Goal: Task Accomplishment & Management: Manage account settings

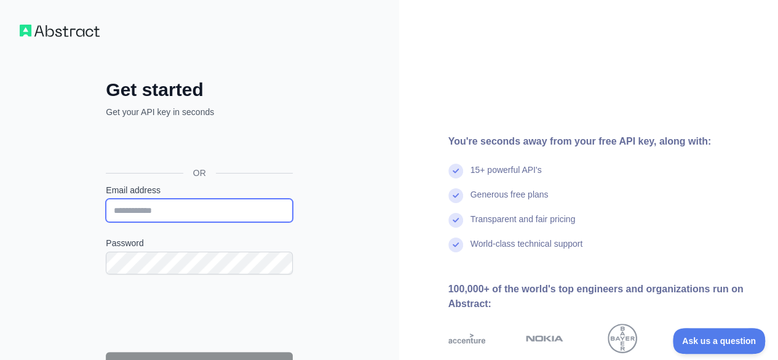
click at [184, 211] on input "Email address" at bounding box center [199, 210] width 187 height 23
paste input "**********"
type input "**********"
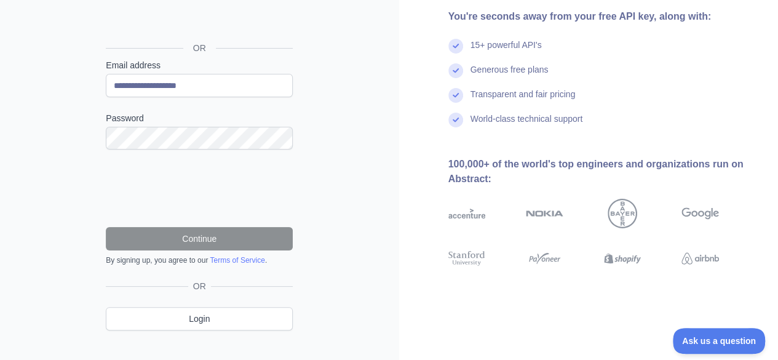
scroll to position [125, 0]
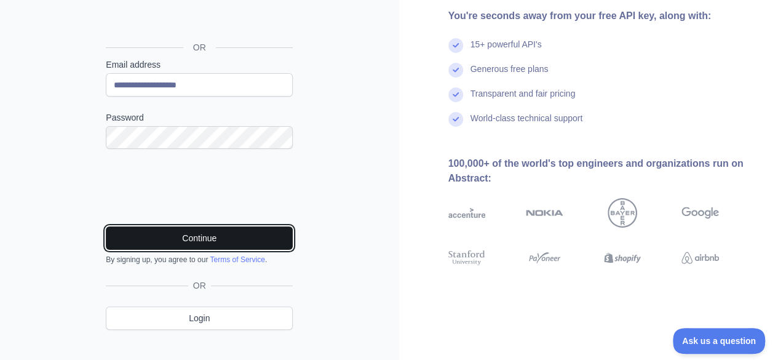
click at [197, 235] on button "Continue" at bounding box center [199, 237] width 187 height 23
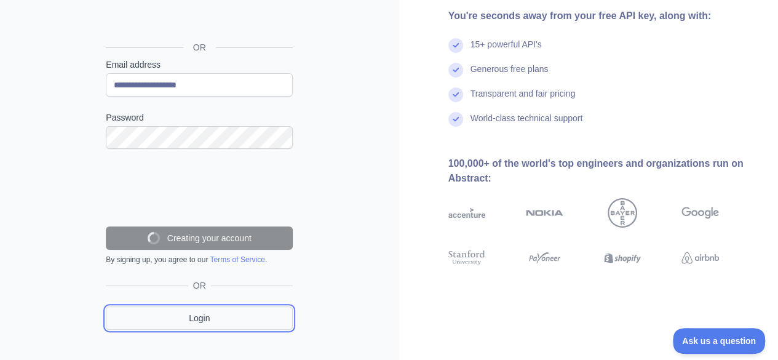
click at [205, 325] on div "**********" at bounding box center [199, 151] width 236 height 396
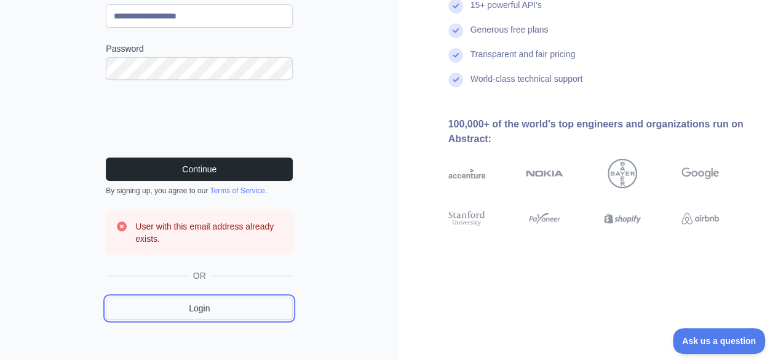
click at [208, 304] on link "Login" at bounding box center [199, 307] width 187 height 23
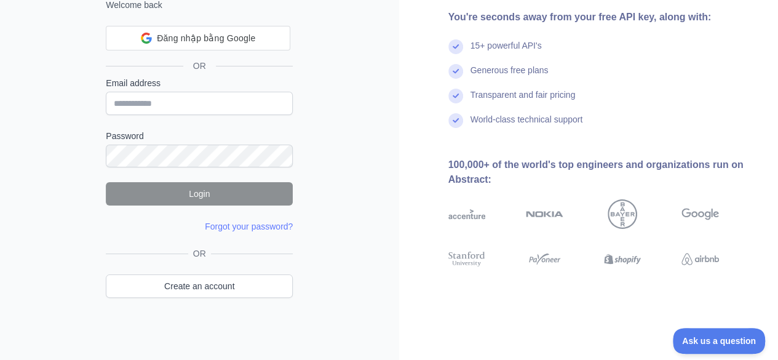
scroll to position [107, 0]
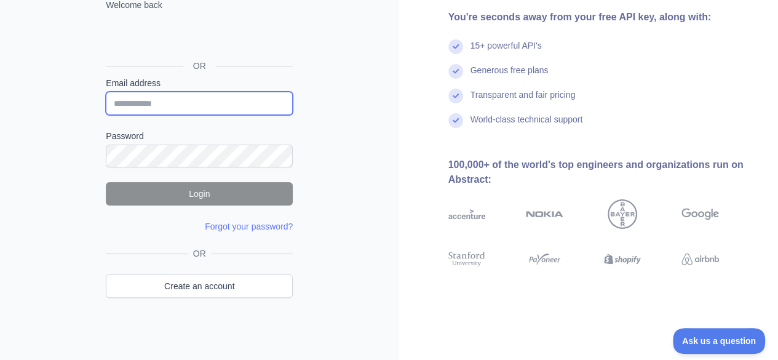
click at [161, 102] on input "Email address" at bounding box center [199, 103] width 187 height 23
click at [173, 106] on input "Email address" at bounding box center [199, 103] width 187 height 23
paste input "**********"
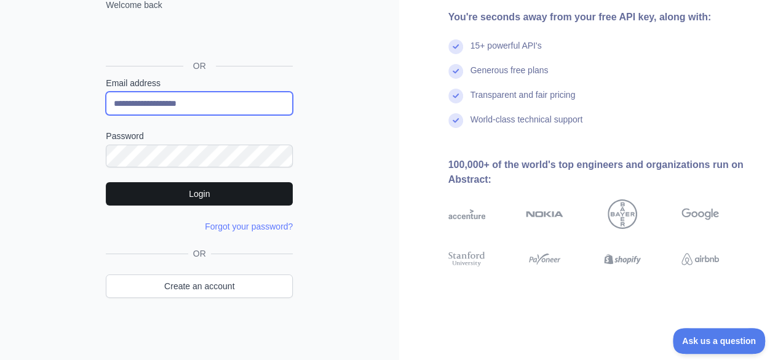
type input "**********"
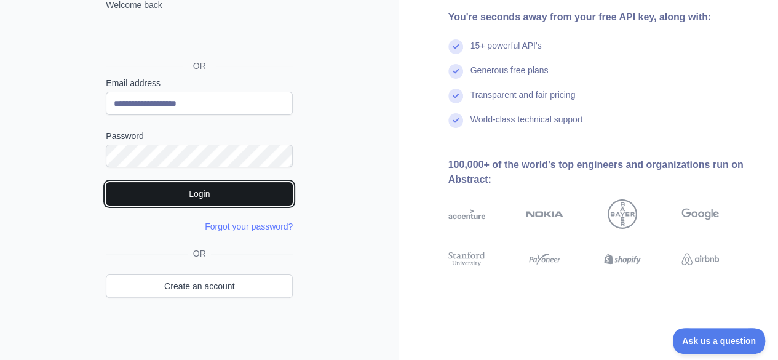
click at [219, 188] on button "Login" at bounding box center [199, 193] width 187 height 23
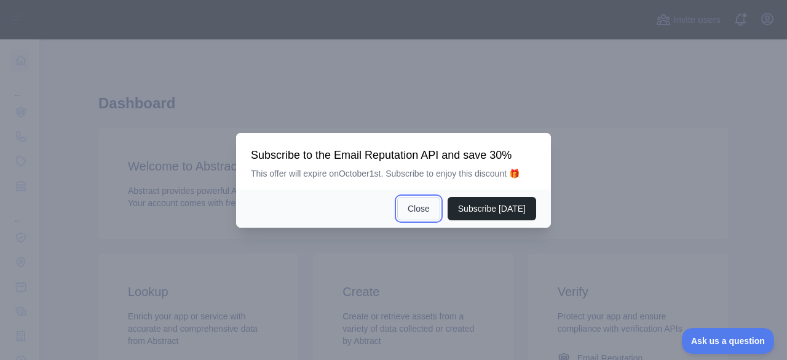
click at [430, 207] on button "Close" at bounding box center [418, 208] width 43 height 23
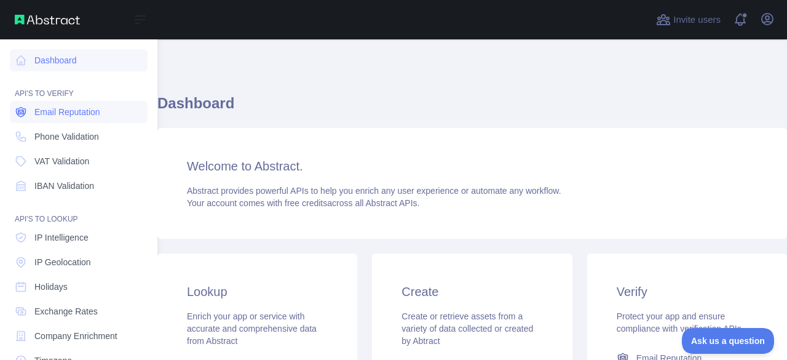
click at [87, 107] on span "Email Reputation" at bounding box center [67, 112] width 66 height 12
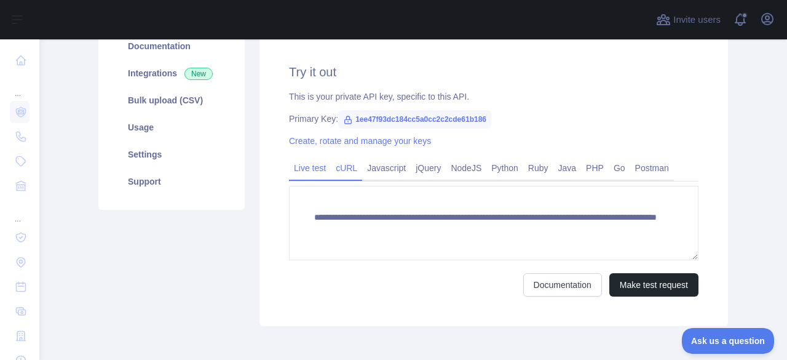
scroll to position [186, 0]
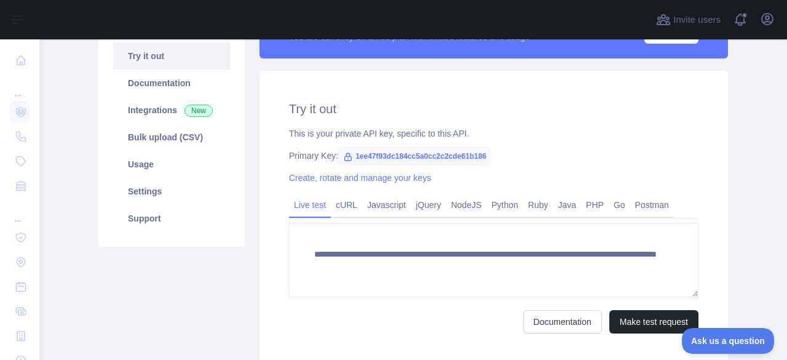
drag, startPoint x: 342, startPoint y: 162, endPoint x: 657, endPoint y: 137, distance: 315.8
click at [657, 137] on div "This is your private API key, specific to this API." at bounding box center [493, 133] width 409 height 12
click at [150, 165] on link "Usage" at bounding box center [171, 164] width 117 height 27
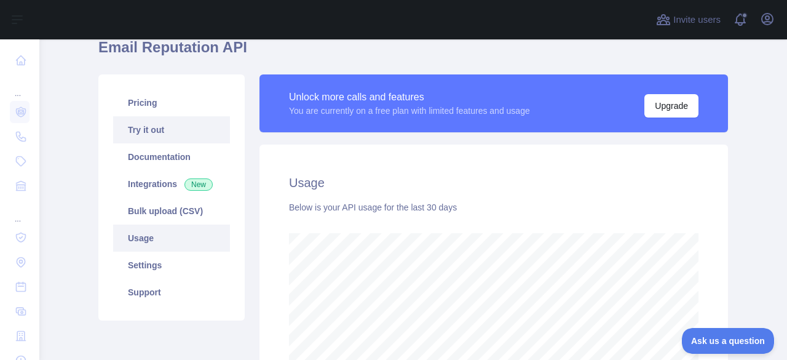
scroll to position [112, 0]
click at [157, 132] on link "Try it out" at bounding box center [171, 130] width 117 height 27
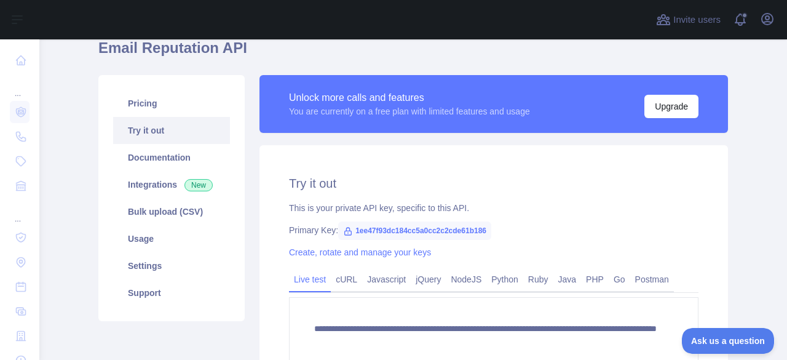
drag, startPoint x: 449, startPoint y: 229, endPoint x: 456, endPoint y: 229, distance: 7.4
click at [449, 230] on span "1ee47f93dc184cc5a0cc2c2cde61b186" at bounding box center [414, 230] width 153 height 18
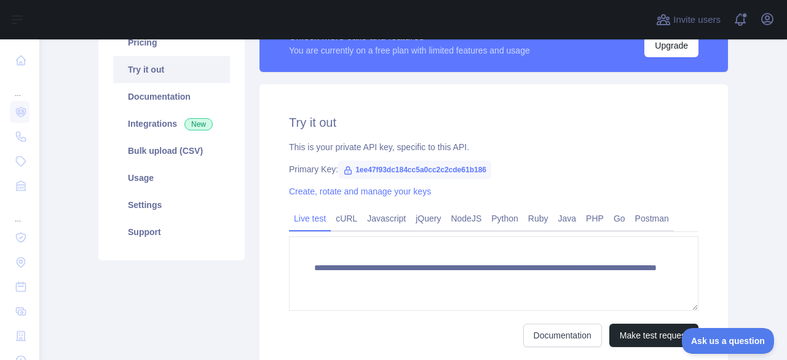
scroll to position [174, 0]
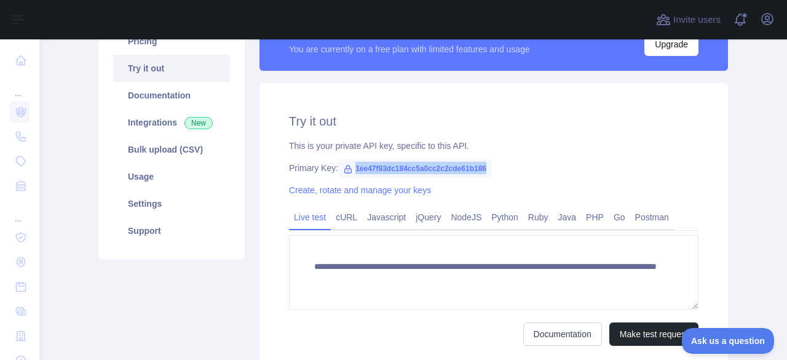
drag, startPoint x: 347, startPoint y: 167, endPoint x: 493, endPoint y: 169, distance: 145.7
click at [493, 169] on div "Primary Key: 1ee47f93dc184cc5a0cc2c2cde61b186" at bounding box center [493, 168] width 409 height 12
copy span "1ee47f93dc184cc5a0cc2c2cde61b186"
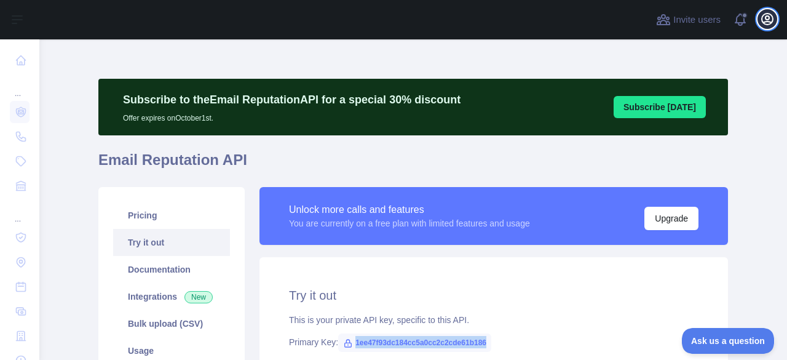
click at [768, 14] on icon "button" at bounding box center [767, 19] width 11 height 11
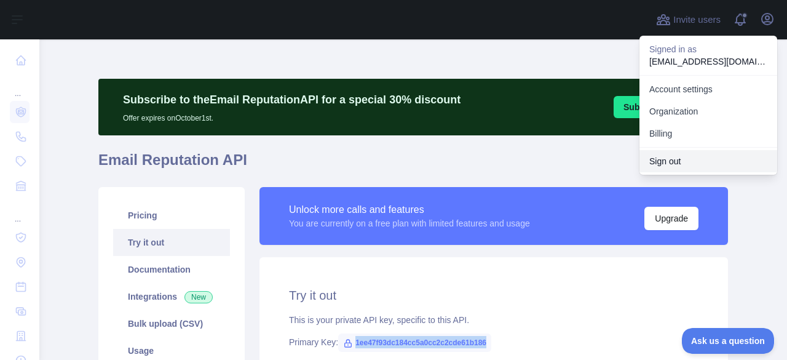
click at [670, 160] on button "Sign out" at bounding box center [708, 161] width 138 height 22
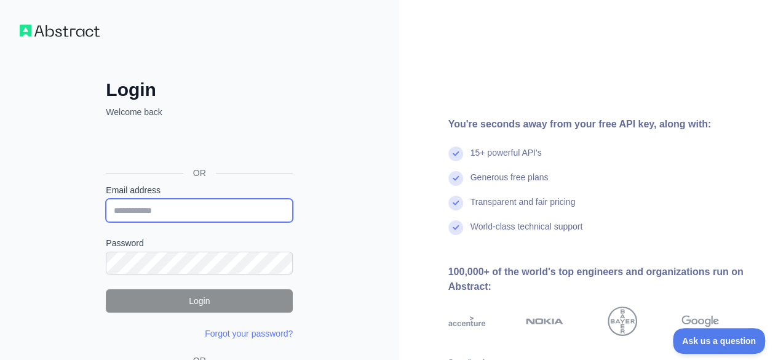
click at [156, 200] on input "Email address" at bounding box center [199, 210] width 187 height 23
paste input "**********"
type input "**********"
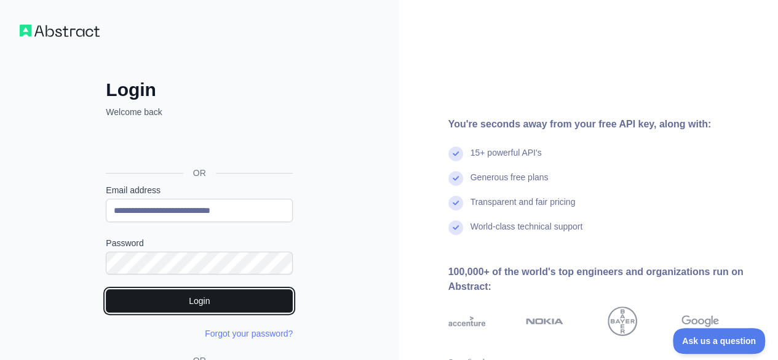
click at [207, 292] on button "Login" at bounding box center [199, 300] width 187 height 23
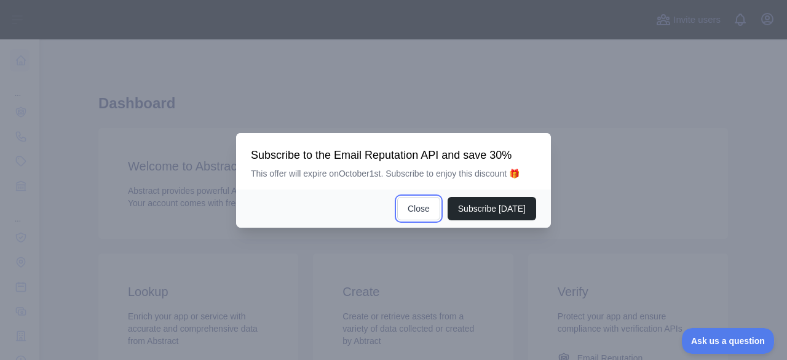
drag, startPoint x: 425, startPoint y: 210, endPoint x: 404, endPoint y: 112, distance: 100.0
click at [404, 112] on div "​ Subscribe to the Email Reputation API and save 30% This offer will expire on …" at bounding box center [393, 180] width 787 height 360
click at [430, 211] on button "Close" at bounding box center [418, 208] width 43 height 23
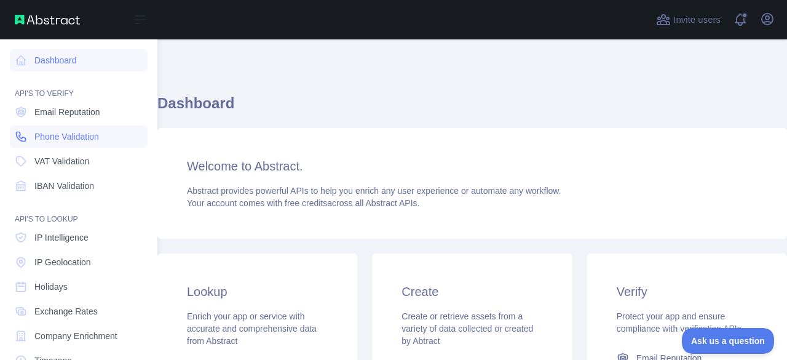
click at [73, 126] on link "Phone Validation" at bounding box center [79, 136] width 138 height 22
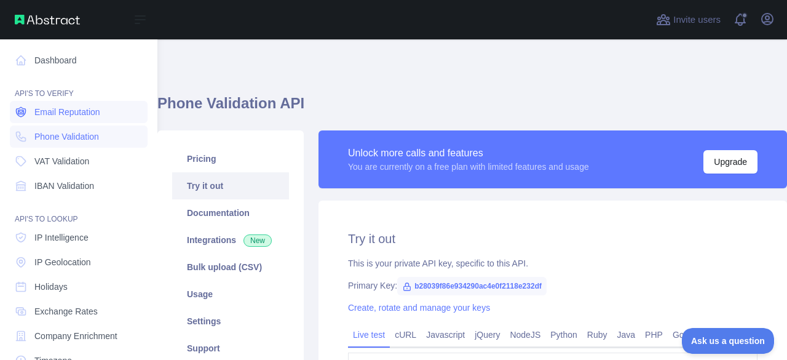
type textarea "**********"
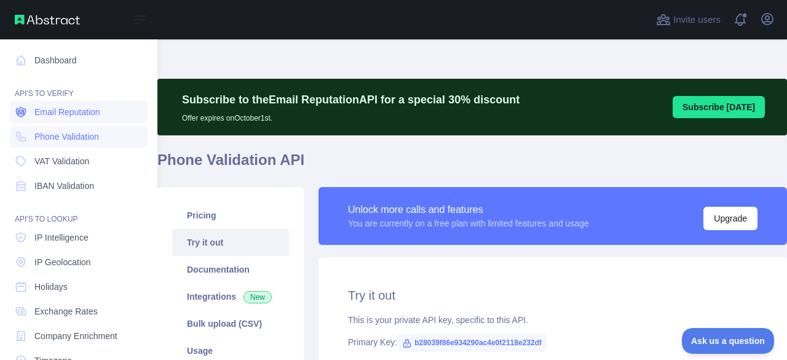
click at [85, 113] on span "Email Reputation" at bounding box center [67, 112] width 66 height 12
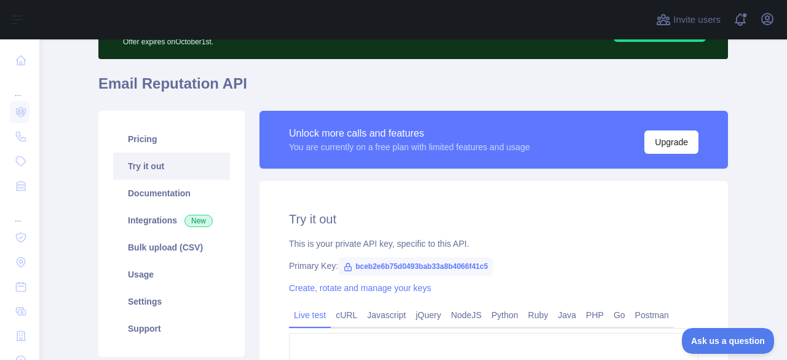
scroll to position [77, 0]
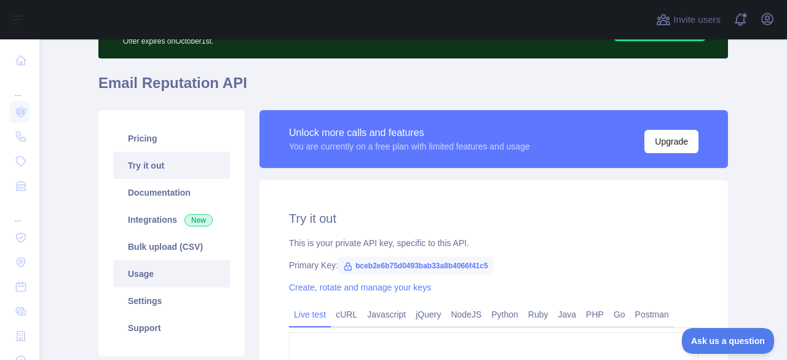
click at [154, 285] on link "Usage" at bounding box center [171, 273] width 117 height 27
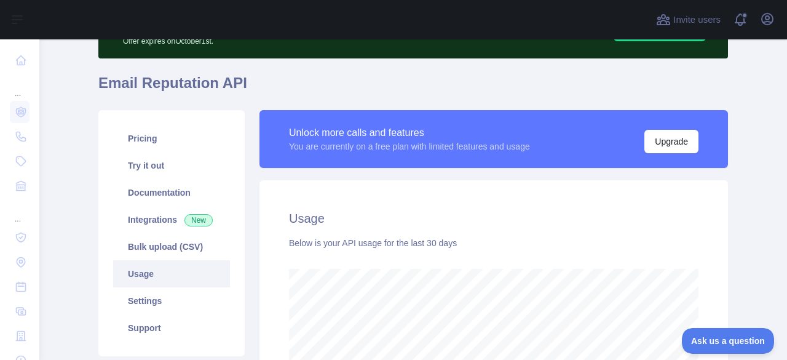
scroll to position [320, 738]
click at [154, 168] on link "Try it out" at bounding box center [171, 165] width 117 height 27
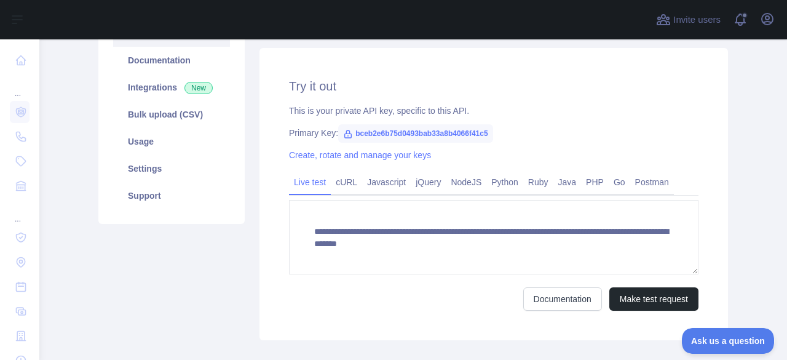
scroll to position [210, 0]
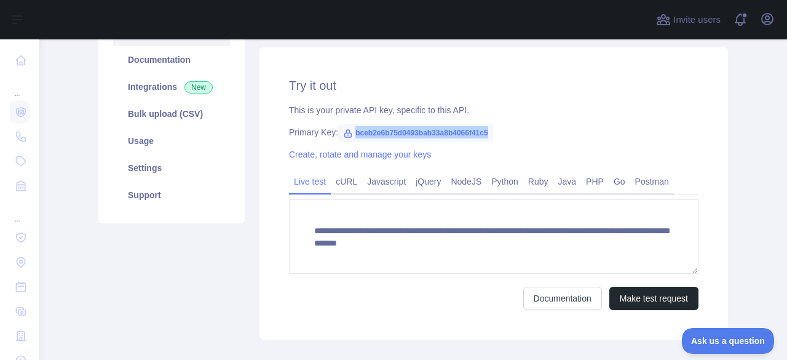
drag, startPoint x: 347, startPoint y: 135, endPoint x: 489, endPoint y: 133, distance: 142.0
click at [489, 133] on div "Primary Key: bceb2e6b75d0493bab33a8b4066f41c5" at bounding box center [493, 132] width 409 height 12
copy span "bceb2e6b75d0493bab33a8b4066f41c5"
click at [767, 15] on icon "button" at bounding box center [767, 19] width 15 height 15
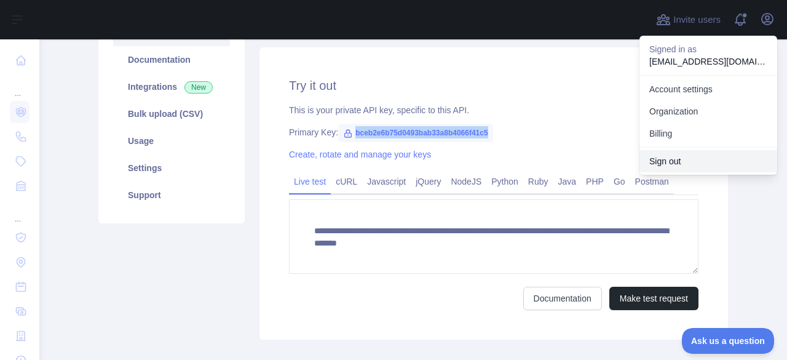
click at [659, 160] on button "Sign out" at bounding box center [708, 161] width 138 height 22
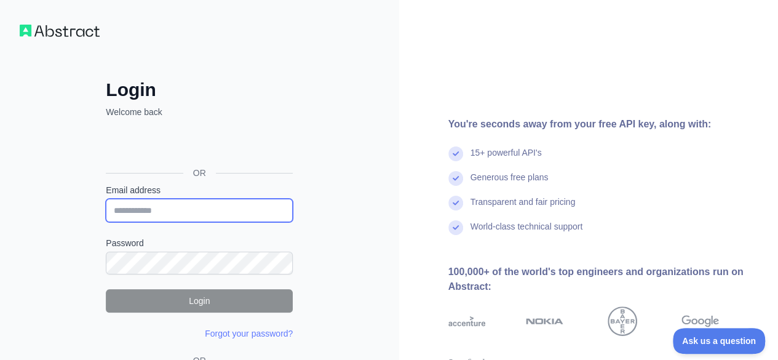
click at [189, 200] on input "Email address" at bounding box center [199, 210] width 187 height 23
paste input "**********"
type input "**********"
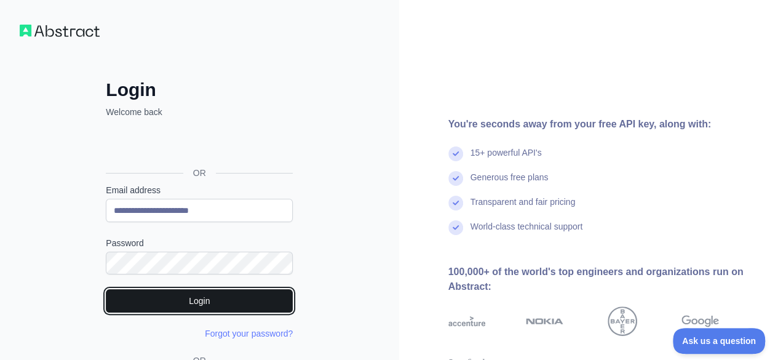
click at [187, 297] on button "Login" at bounding box center [199, 300] width 187 height 23
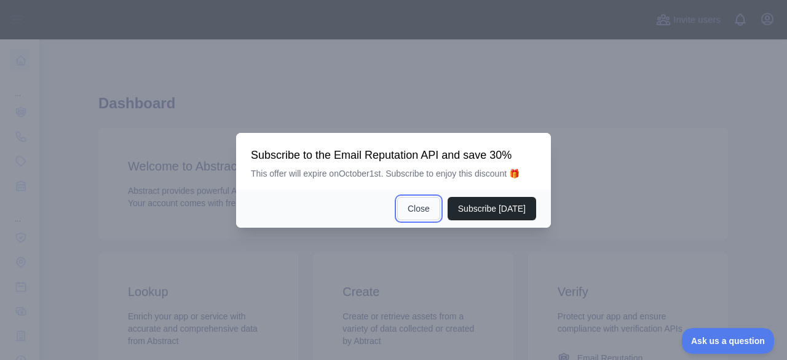
click at [432, 215] on button "Close" at bounding box center [418, 208] width 43 height 23
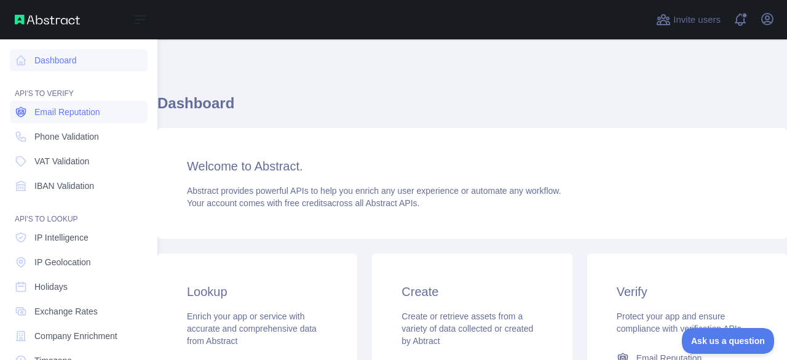
click at [70, 111] on span "Email Reputation" at bounding box center [67, 112] width 66 height 12
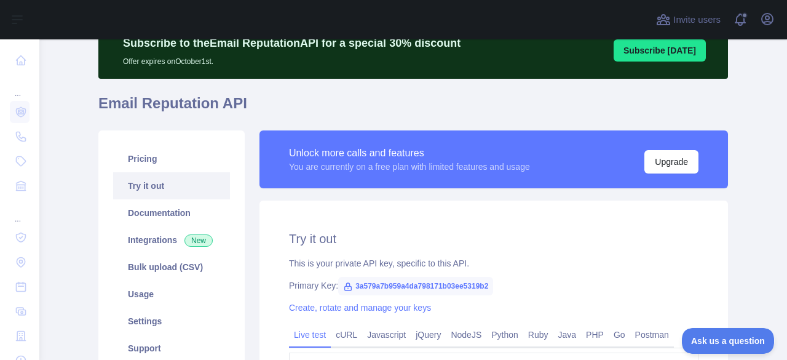
scroll to position [105, 0]
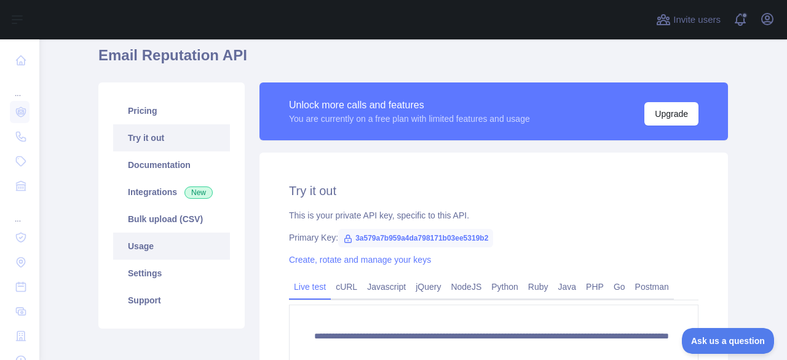
click at [135, 247] on link "Usage" at bounding box center [171, 245] width 117 height 27
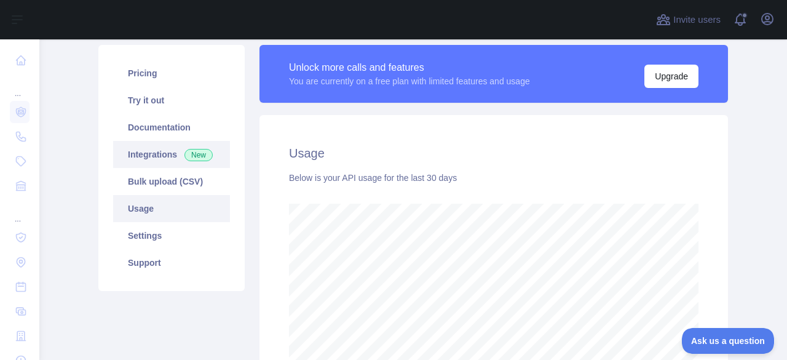
scroll to position [131, 0]
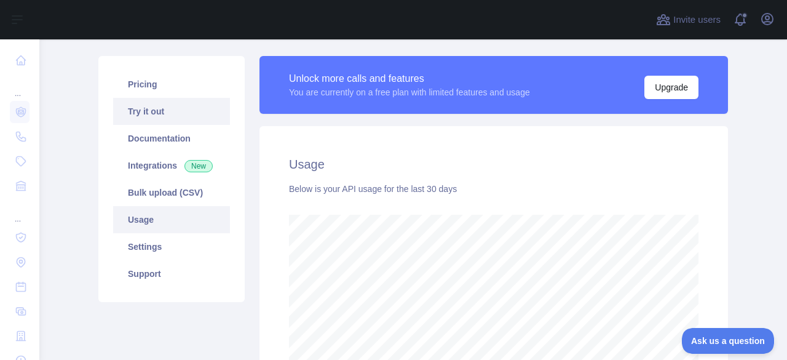
click at [148, 113] on link "Try it out" at bounding box center [171, 111] width 117 height 27
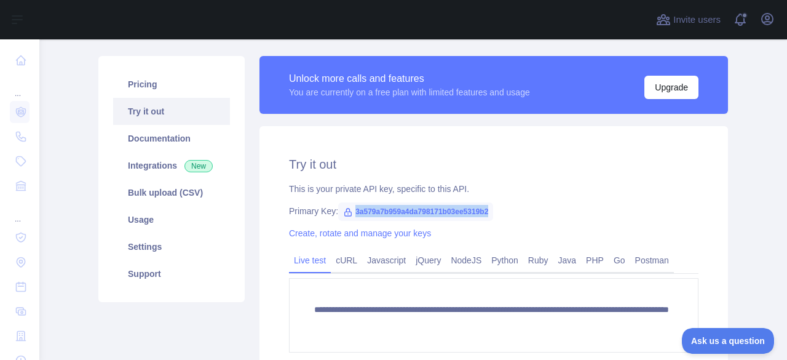
drag, startPoint x: 347, startPoint y: 212, endPoint x: 484, endPoint y: 211, distance: 137.7
click at [484, 211] on span "3a579a7b959a4da798171b03ee5319b2" at bounding box center [415, 211] width 155 height 18
copy span "3a579a7b959a4da798171b03ee5319b2"
click at [759, 17] on button "Open user menu" at bounding box center [767, 19] width 20 height 20
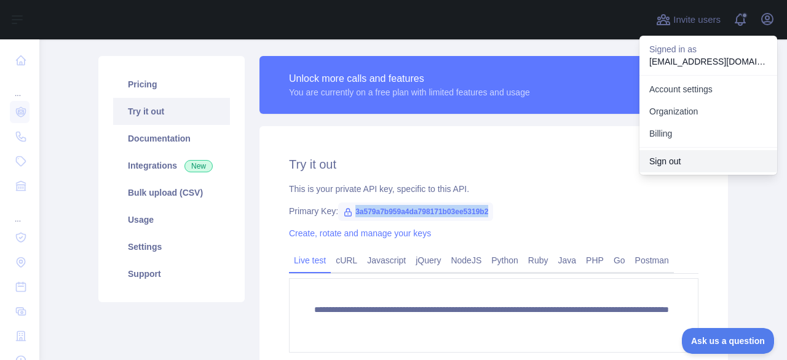
click at [665, 168] on button "Sign out" at bounding box center [708, 161] width 138 height 22
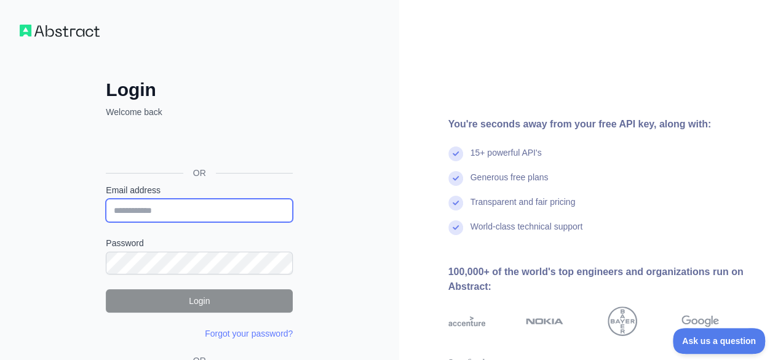
click at [212, 208] on input "Email address" at bounding box center [199, 210] width 187 height 23
paste input "**********"
type input "**********"
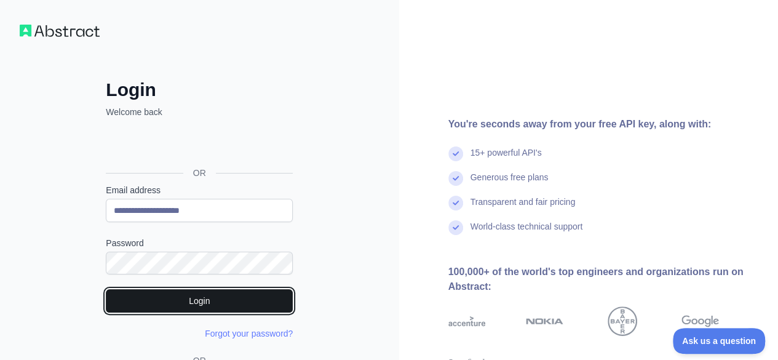
click at [186, 292] on button "Login" at bounding box center [199, 300] width 187 height 23
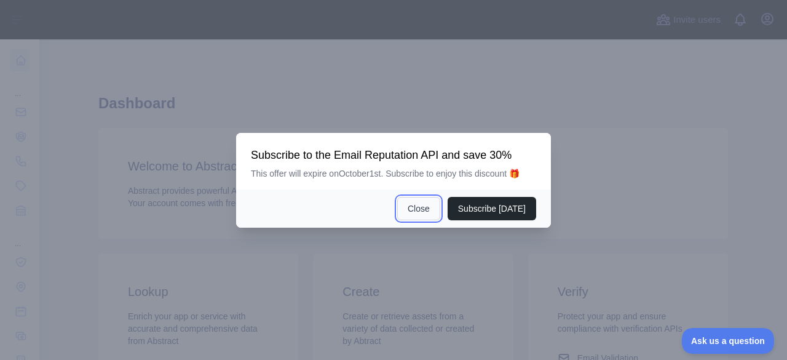
click at [423, 202] on button "Close" at bounding box center [418, 208] width 43 height 23
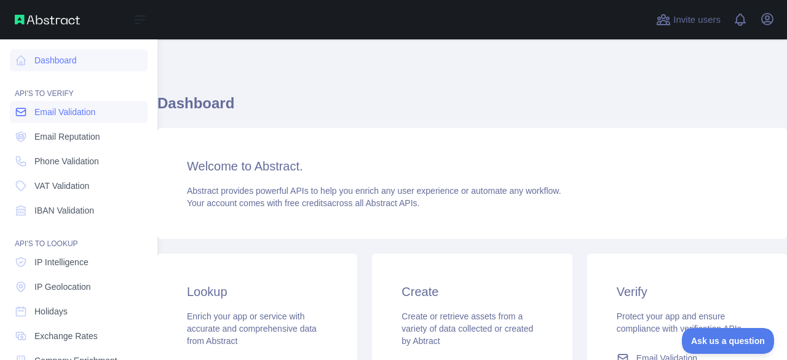
click at [57, 114] on span "Email Validation" at bounding box center [64, 112] width 61 height 12
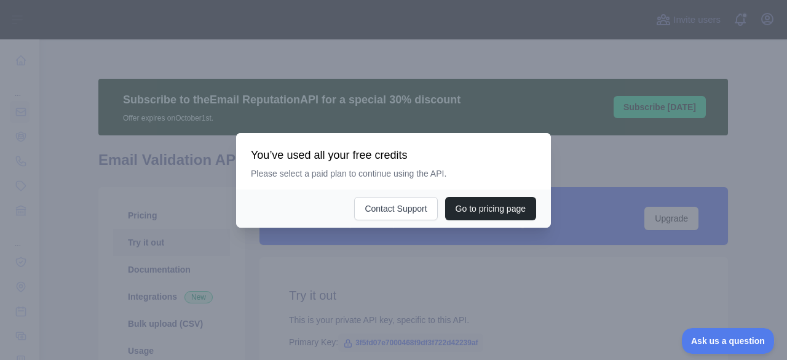
click at [607, 151] on div at bounding box center [393, 180] width 787 height 360
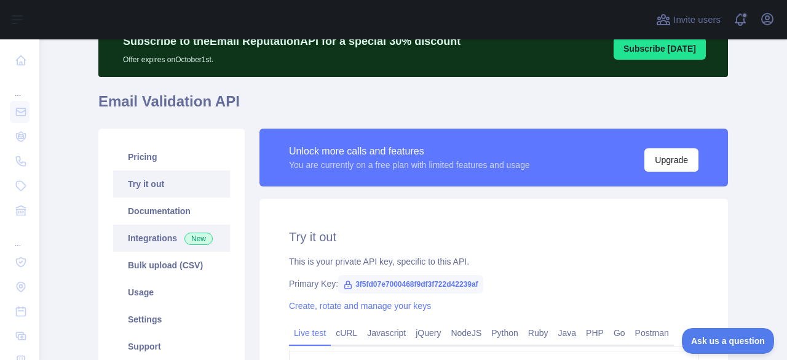
scroll to position [69, 0]
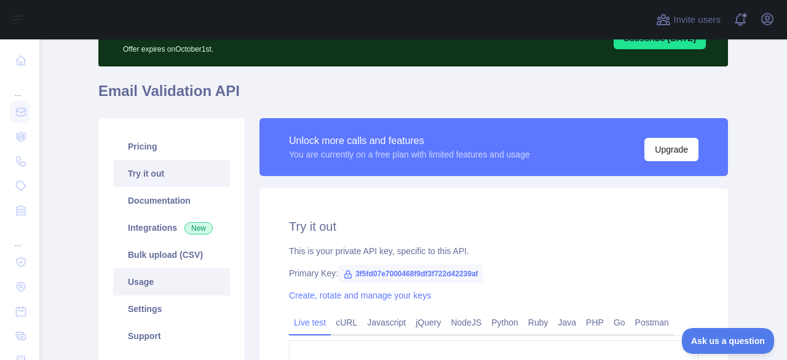
click at [152, 282] on link "Usage" at bounding box center [171, 281] width 117 height 27
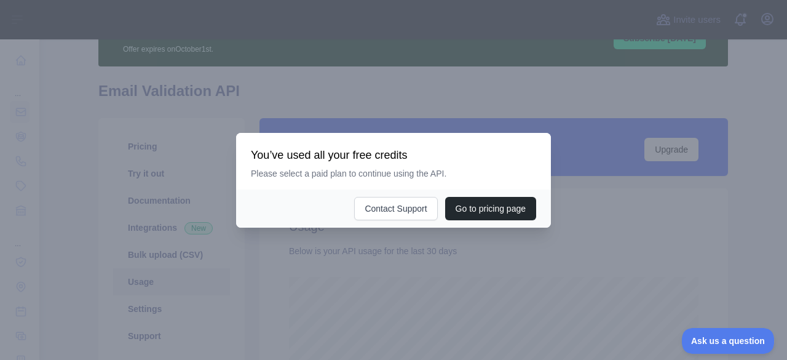
scroll to position [320, 738]
click at [607, 168] on div at bounding box center [393, 180] width 787 height 360
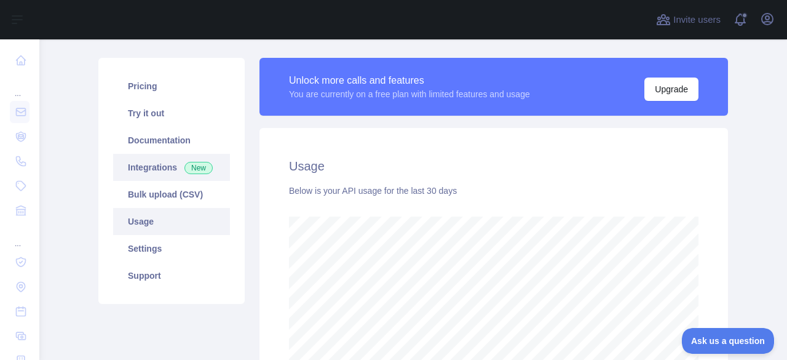
scroll to position [128, 0]
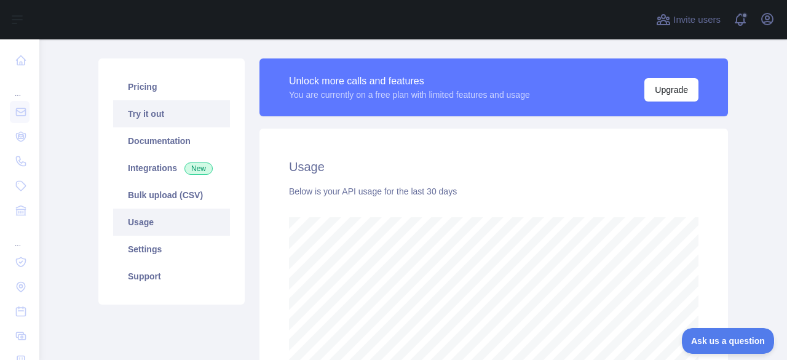
click at [152, 116] on link "Try it out" at bounding box center [171, 113] width 117 height 27
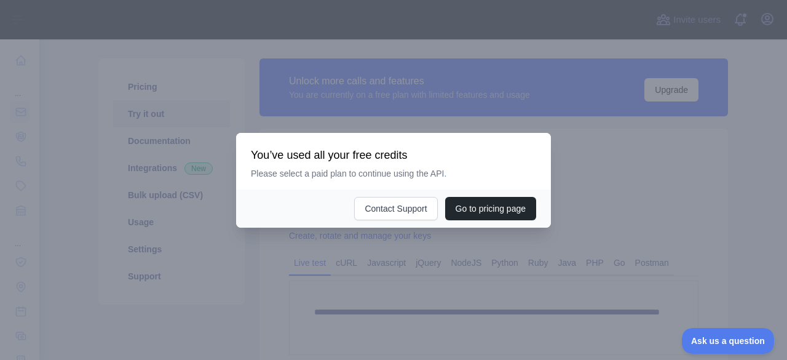
click at [617, 168] on div at bounding box center [393, 180] width 787 height 360
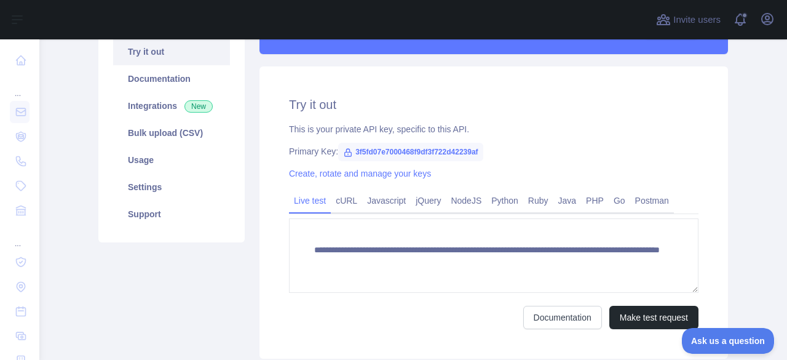
scroll to position [203, 0]
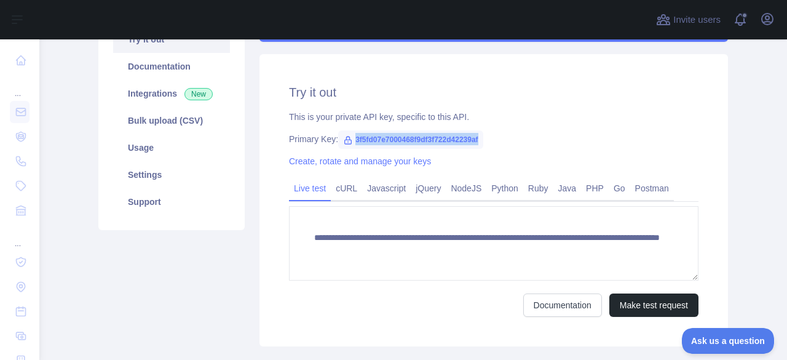
drag, startPoint x: 489, startPoint y: 141, endPoint x: 347, endPoint y: 143, distance: 141.4
click at [347, 143] on div "Primary Key: 3f5fd07e7000468f9df3f722d42239af" at bounding box center [493, 139] width 409 height 12
copy span "3f5fd07e7000468f9df3f722d42239af"
click at [763, 20] on icon "button" at bounding box center [767, 19] width 15 height 15
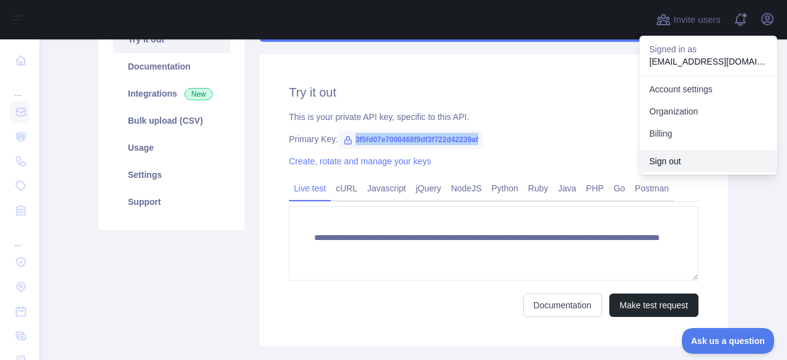
click at [666, 162] on button "Sign out" at bounding box center [708, 161] width 138 height 22
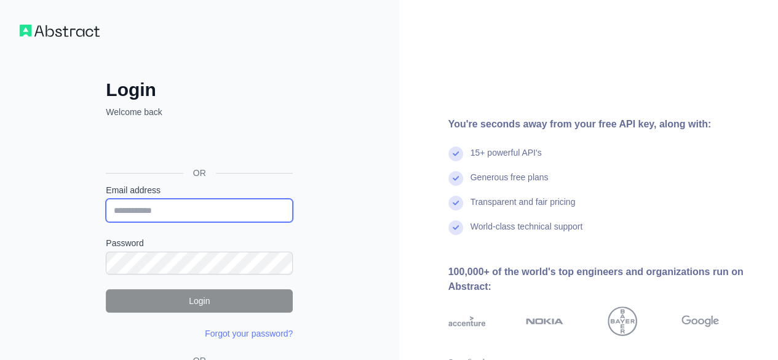
click at [195, 205] on input "Email address" at bounding box center [199, 210] width 187 height 23
paste input "**********"
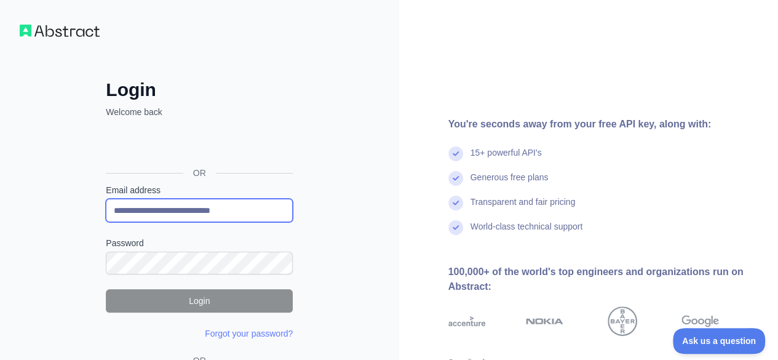
type input "**********"
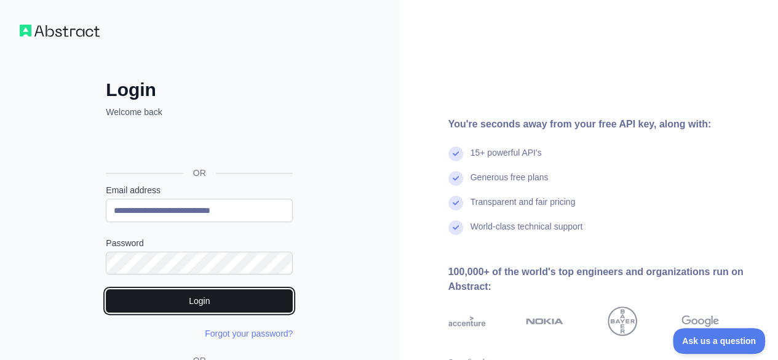
click at [209, 295] on button "Login" at bounding box center [199, 300] width 187 height 23
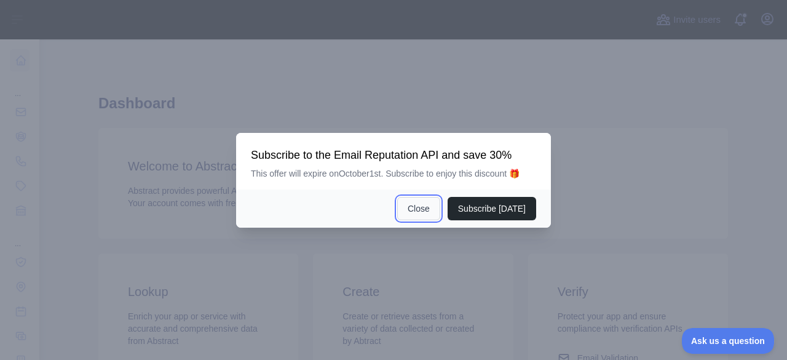
click at [408, 207] on button "Close" at bounding box center [418, 208] width 43 height 23
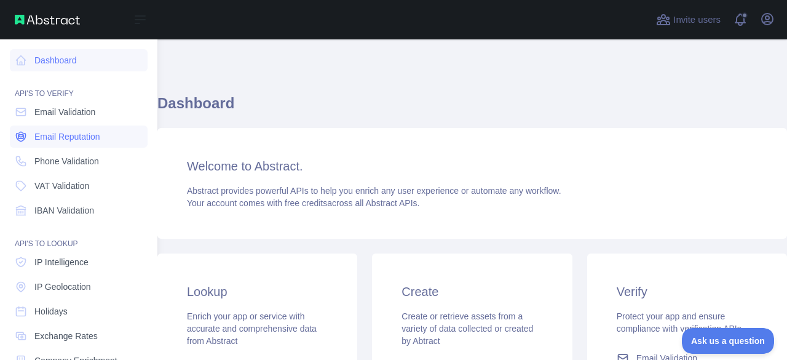
click at [58, 125] on link "Email Reputation" at bounding box center [79, 136] width 138 height 22
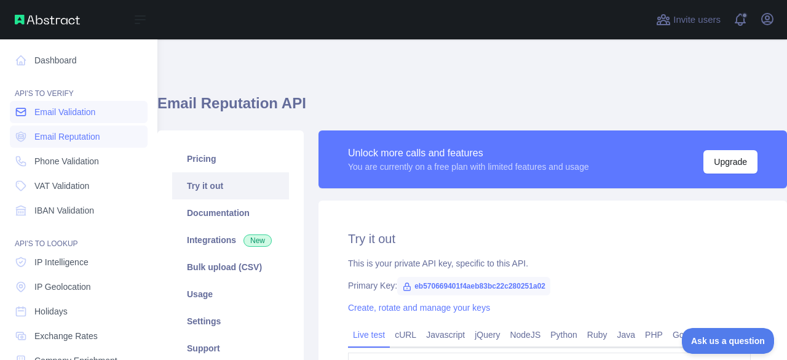
click at [57, 113] on span "Email Validation" at bounding box center [64, 112] width 61 height 12
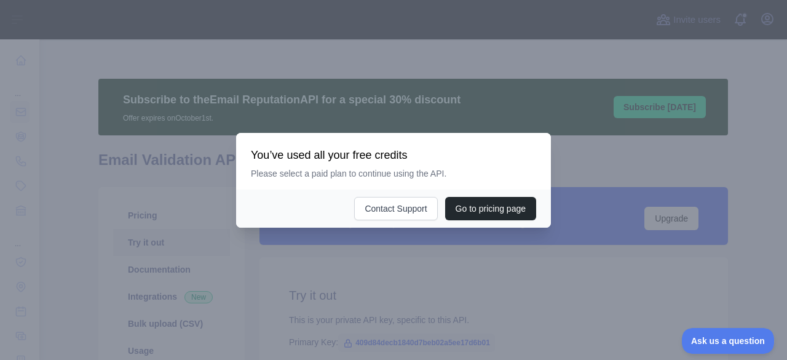
click at [554, 143] on div at bounding box center [393, 180] width 787 height 360
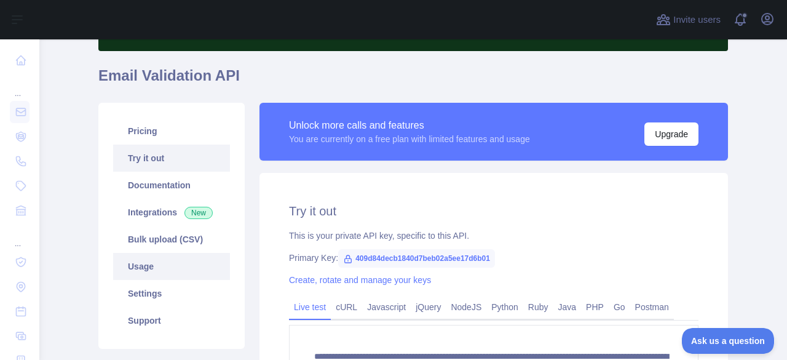
scroll to position [85, 0]
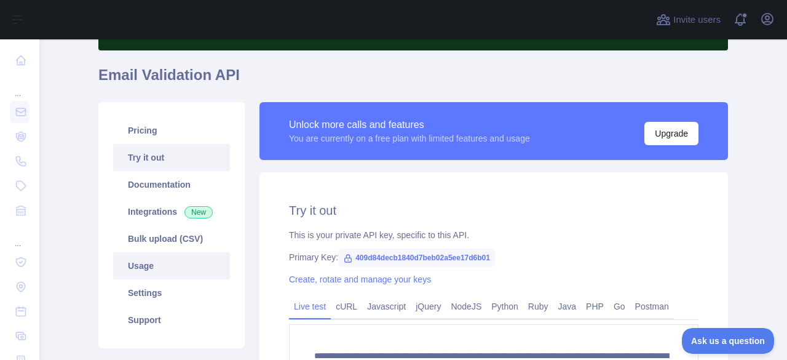
click at [149, 263] on link "Usage" at bounding box center [171, 265] width 117 height 27
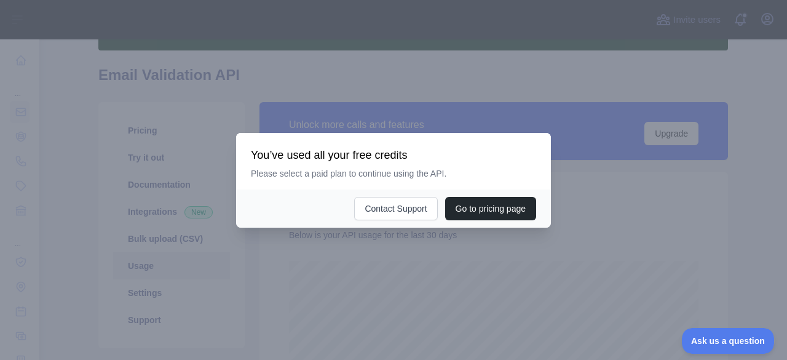
scroll to position [320, 738]
click at [445, 276] on div at bounding box center [393, 180] width 787 height 360
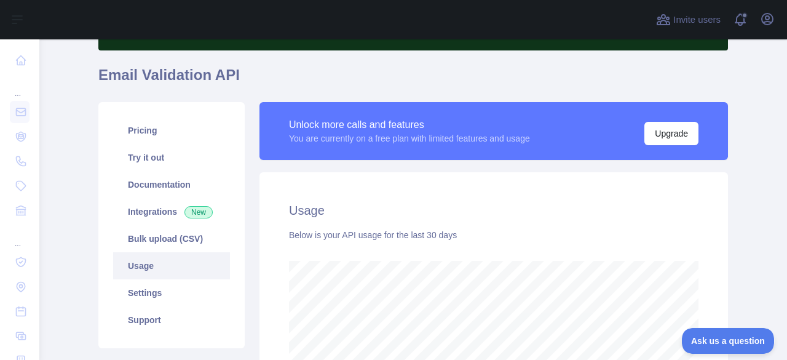
scroll to position [181, 0]
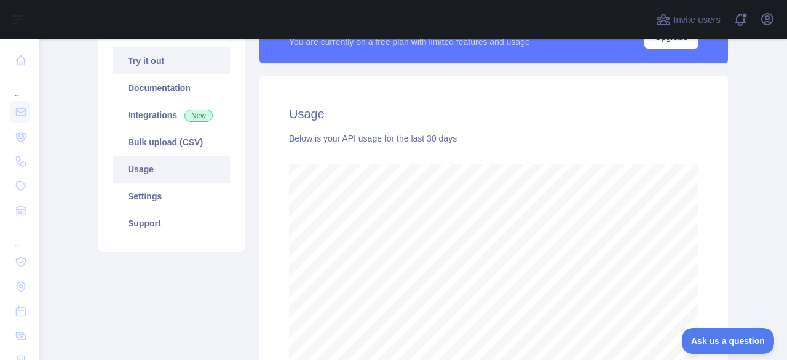
click at [145, 60] on link "Try it out" at bounding box center [171, 60] width 117 height 27
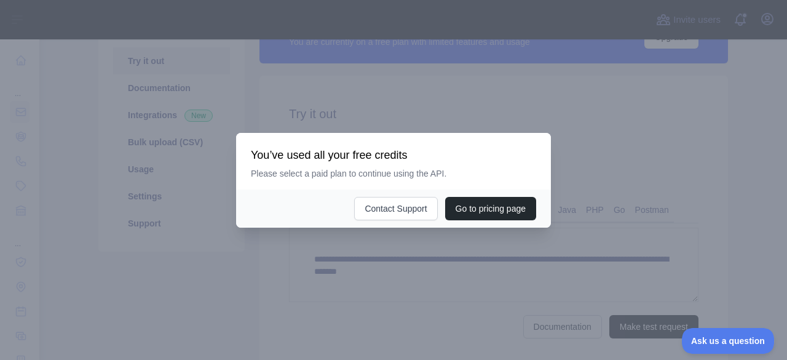
click at [363, 270] on div at bounding box center [393, 180] width 787 height 360
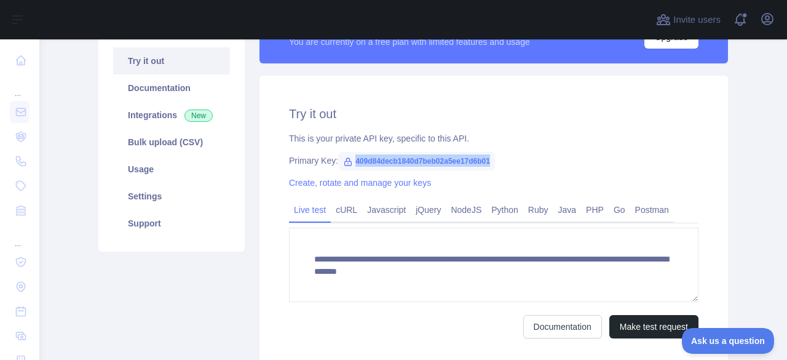
drag, startPoint x: 491, startPoint y: 160, endPoint x: 349, endPoint y: 159, distance: 142.0
click at [349, 159] on div "Primary Key: 409d84decb1840d7beb02a5ee17d6b01" at bounding box center [493, 160] width 409 height 12
copy span "409d84decb1840d7beb02a5ee17d6b01"
click at [771, 18] on icon "button" at bounding box center [767, 19] width 15 height 15
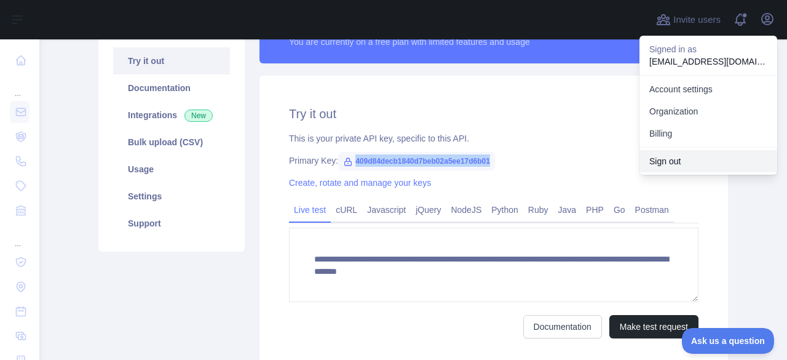
click at [671, 157] on button "Sign out" at bounding box center [708, 161] width 138 height 22
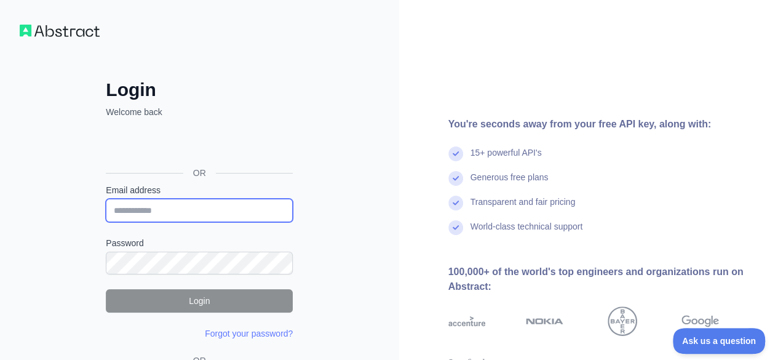
click at [171, 208] on input "Email address" at bounding box center [199, 210] width 187 height 23
paste input "**********"
type input "**********"
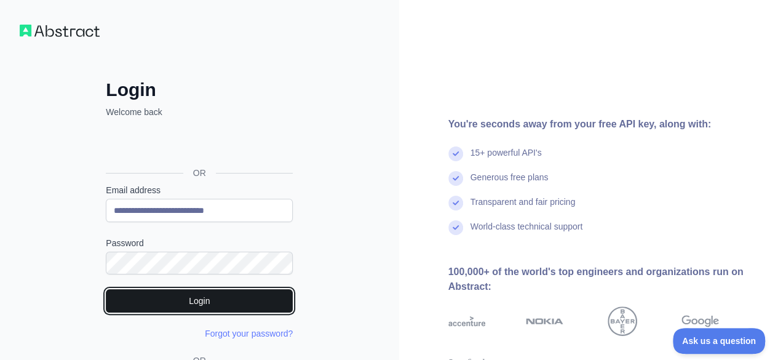
click at [183, 301] on button "Login" at bounding box center [199, 300] width 187 height 23
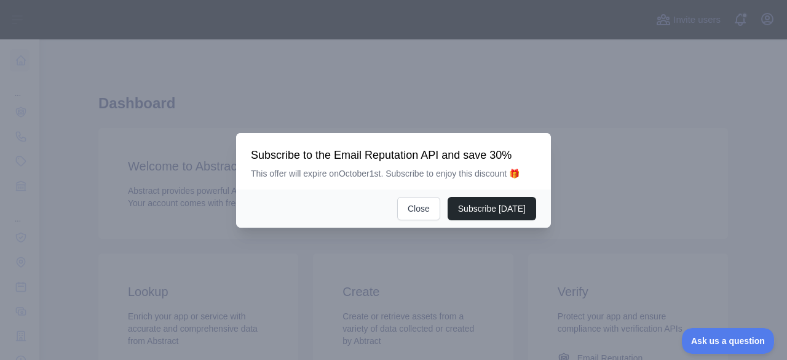
click at [299, 72] on div at bounding box center [393, 180] width 787 height 360
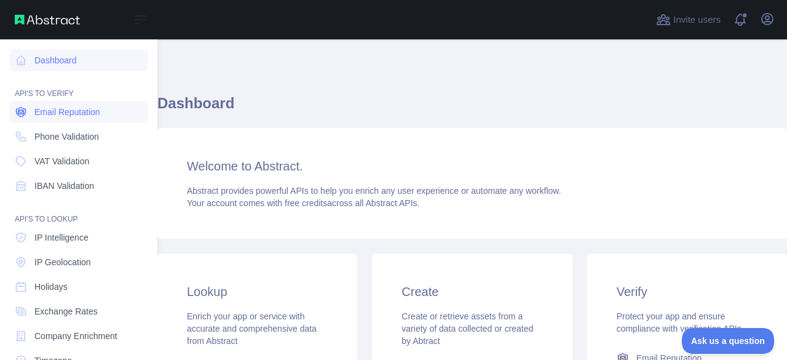
click at [63, 107] on span "Email Reputation" at bounding box center [67, 112] width 66 height 12
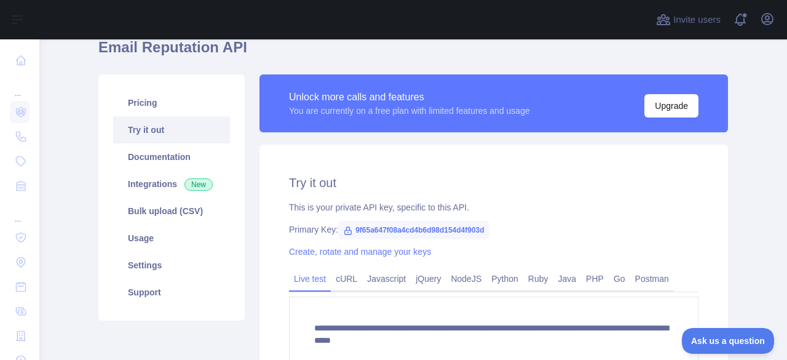
scroll to position [113, 0]
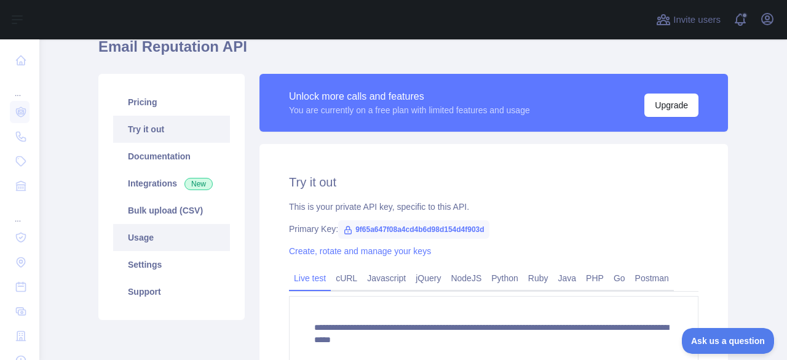
click at [152, 244] on link "Usage" at bounding box center [171, 237] width 117 height 27
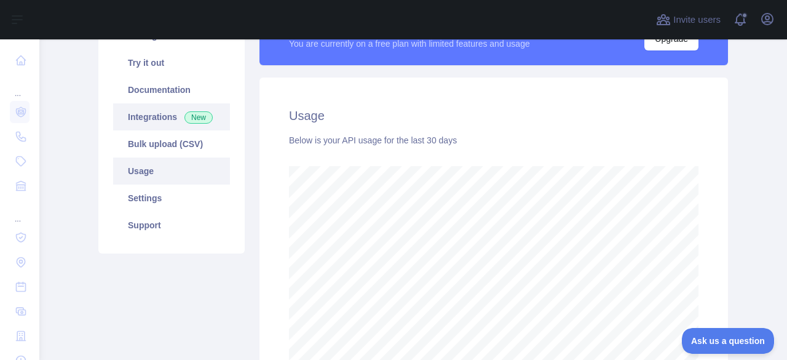
scroll to position [179, 0]
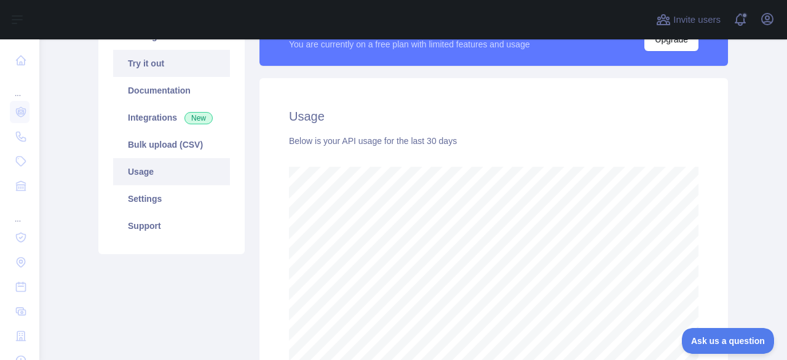
click at [148, 68] on link "Try it out" at bounding box center [171, 63] width 117 height 27
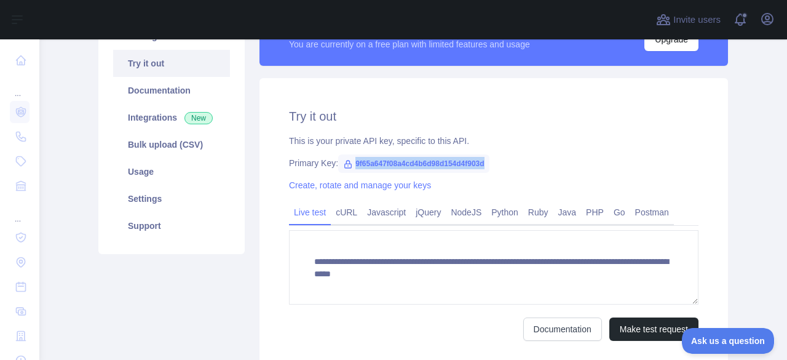
drag, startPoint x: 486, startPoint y: 163, endPoint x: 349, endPoint y: 164, distance: 137.1
click at [349, 164] on div "Primary Key: 9f65a647f08a4cd4b6d98d154d4f903d" at bounding box center [493, 163] width 409 height 12
copy span "9f65a647f08a4cd4b6d98d154d4f903d"
click at [757, 20] on button "Open user menu" at bounding box center [767, 19] width 20 height 20
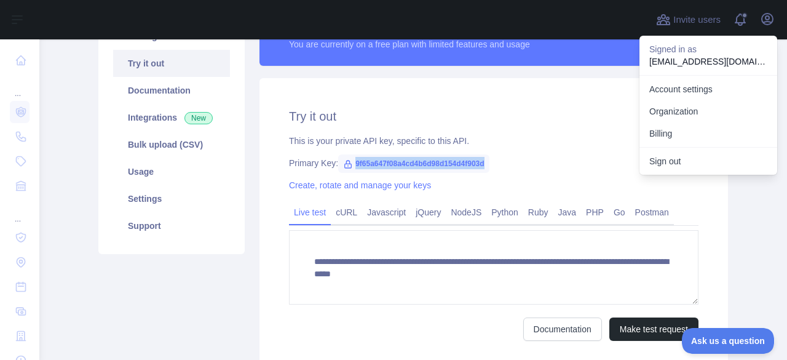
click at [663, 159] on button "Sign out" at bounding box center [708, 161] width 138 height 22
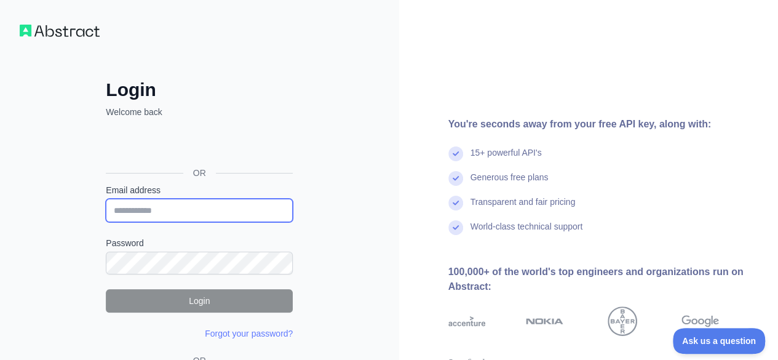
click at [225, 203] on input "Email address" at bounding box center [199, 210] width 187 height 23
paste input "**********"
type input "**********"
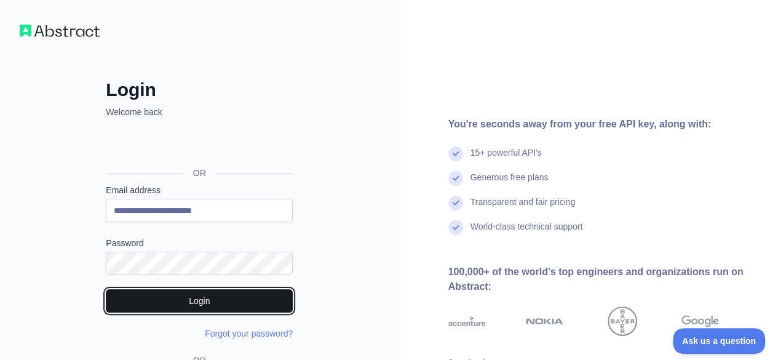
click at [214, 290] on button "Login" at bounding box center [199, 300] width 187 height 23
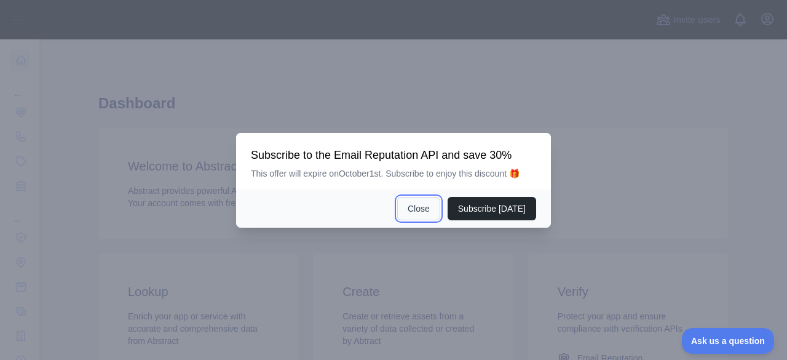
click at [422, 211] on button "Close" at bounding box center [418, 208] width 43 height 23
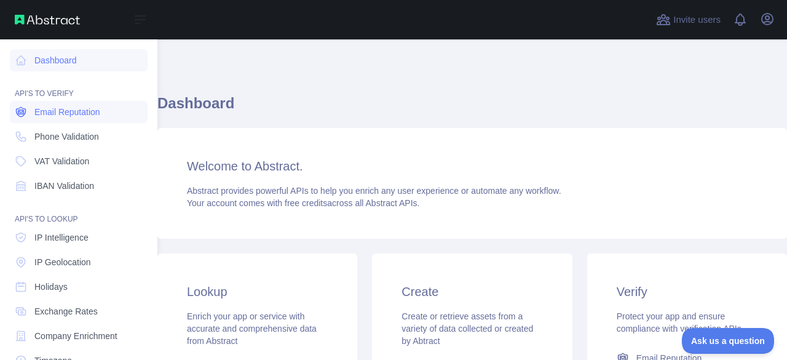
click at [66, 112] on span "Email Reputation" at bounding box center [67, 112] width 66 height 12
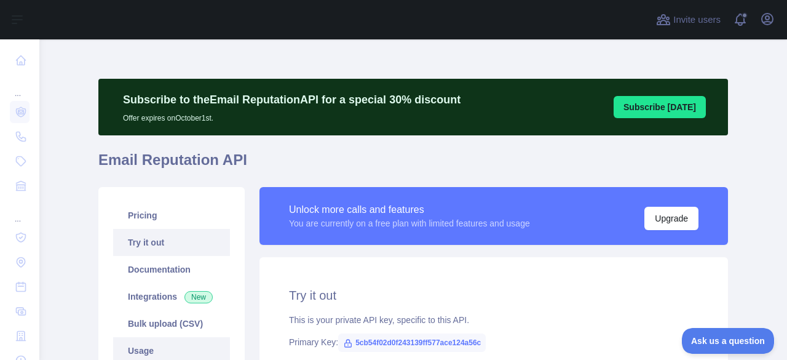
click at [149, 344] on link "Usage" at bounding box center [171, 350] width 117 height 27
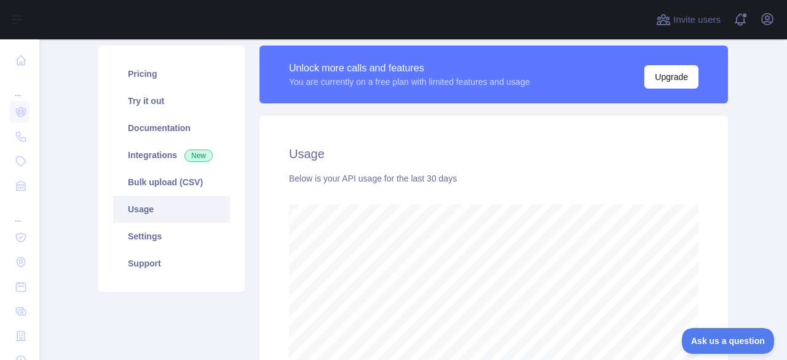
scroll to position [137, 0]
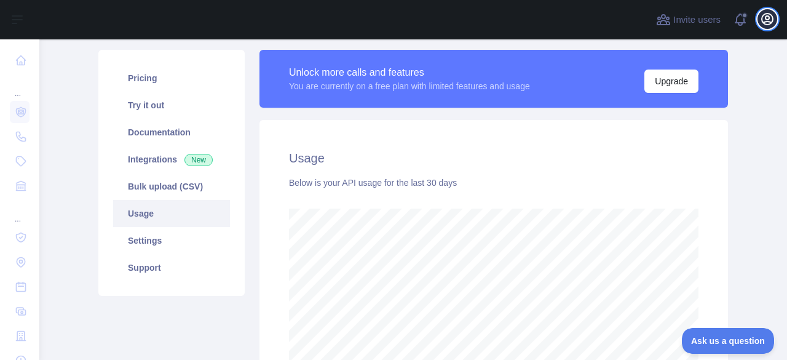
click at [759, 14] on button "Open user menu" at bounding box center [767, 19] width 20 height 20
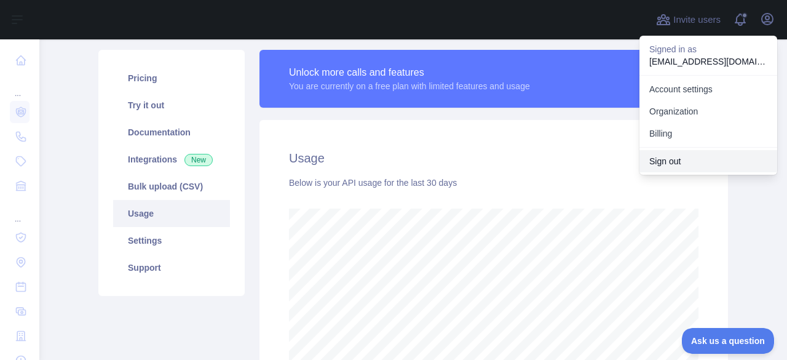
click at [669, 164] on button "Sign out" at bounding box center [708, 161] width 138 height 22
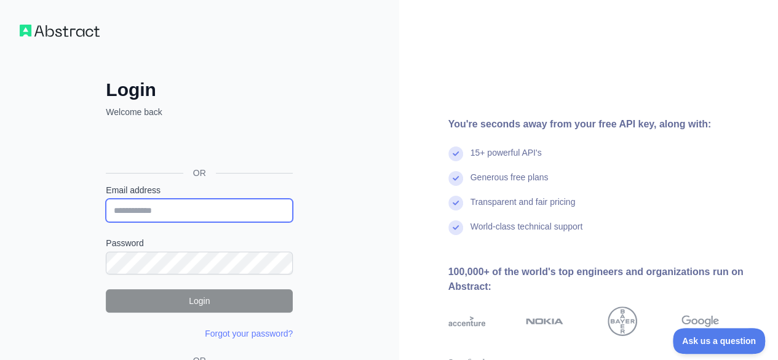
click at [192, 199] on input "Email address" at bounding box center [199, 210] width 187 height 23
paste input "**********"
type input "**********"
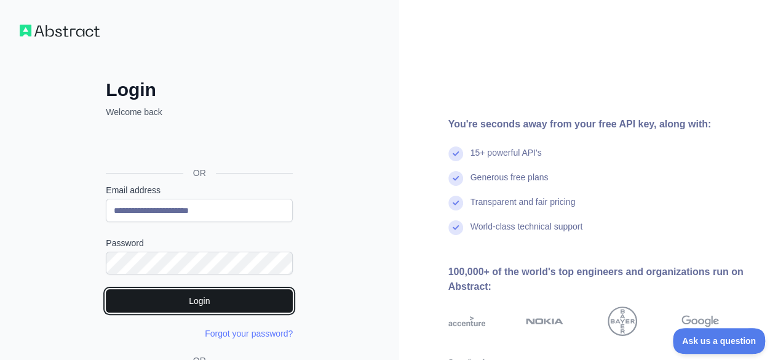
click at [205, 298] on button "Login" at bounding box center [199, 300] width 187 height 23
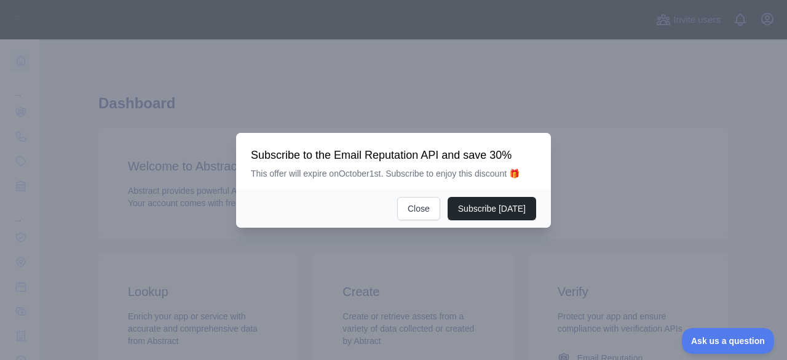
click at [425, 274] on div at bounding box center [393, 180] width 787 height 360
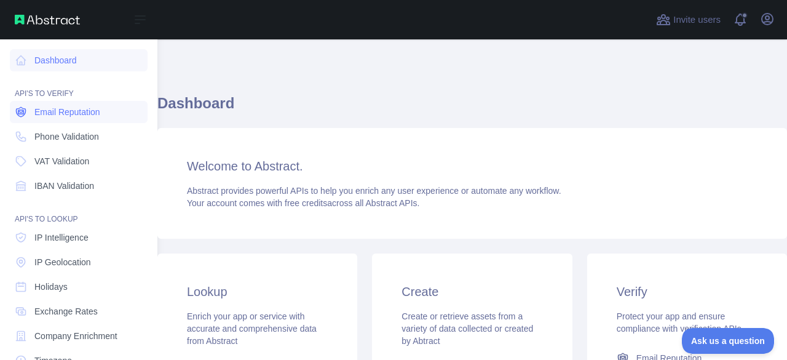
click at [50, 117] on span "Email Reputation" at bounding box center [67, 112] width 66 height 12
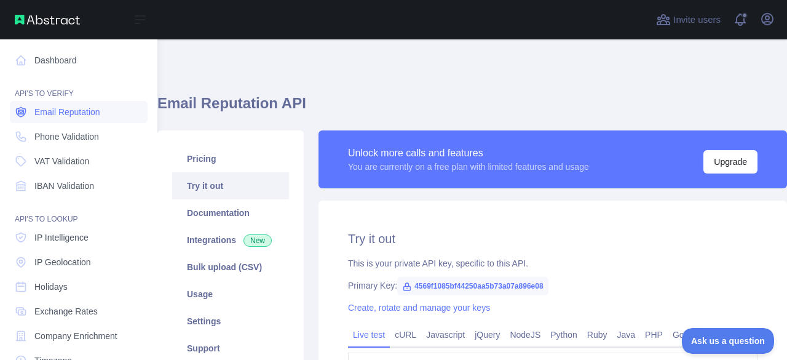
type textarea "**********"
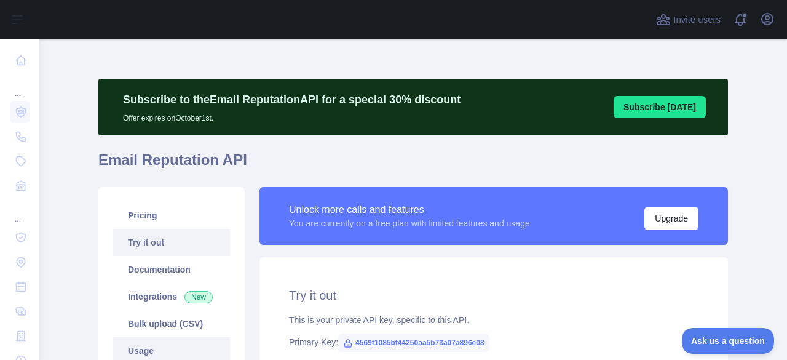
click at [144, 350] on link "Usage" at bounding box center [171, 350] width 117 height 27
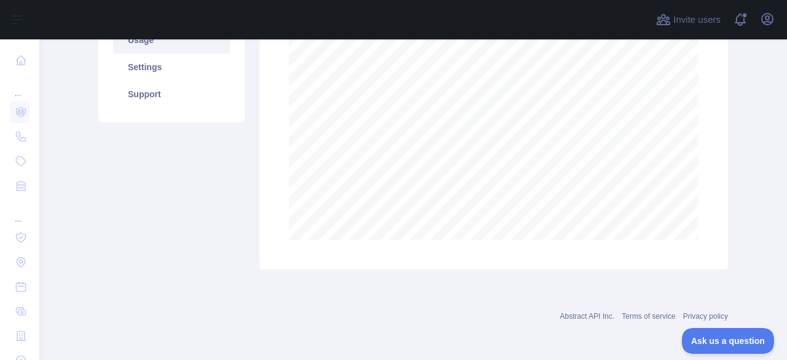
scroll to position [310, 0]
click at [772, 24] on icon "button" at bounding box center [767, 19] width 15 height 15
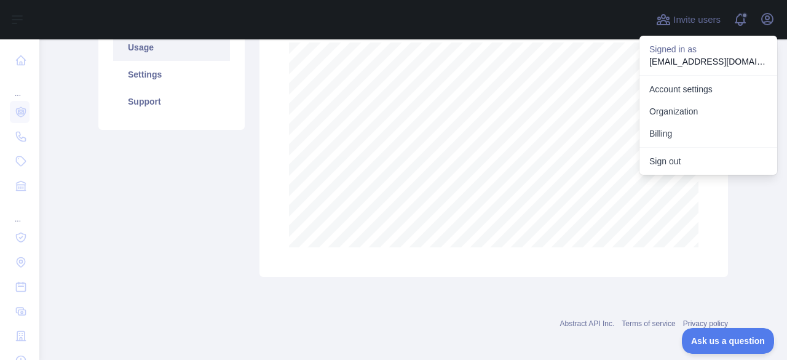
scroll to position [302, 0]
click at [653, 156] on button "Sign out" at bounding box center [708, 161] width 138 height 22
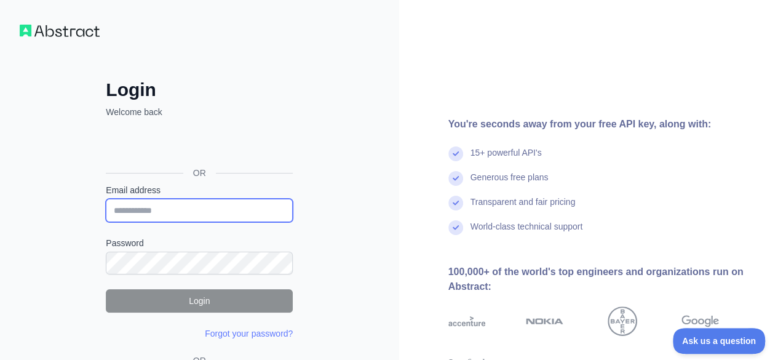
click at [223, 204] on input "Email address" at bounding box center [199, 210] width 187 height 23
paste input "**********"
type input "**********"
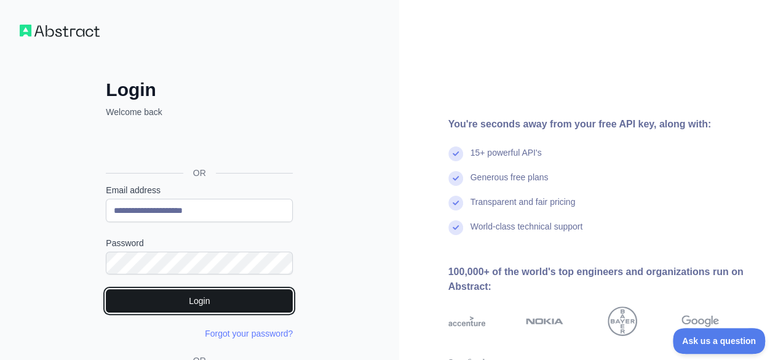
click at [202, 289] on button "Login" at bounding box center [199, 300] width 187 height 23
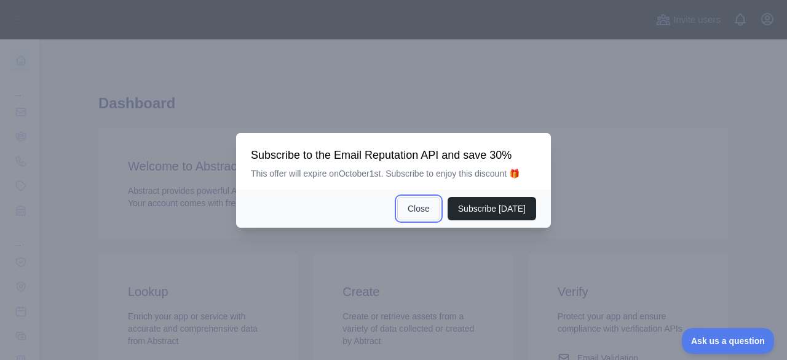
click at [427, 206] on button "Close" at bounding box center [418, 208] width 43 height 23
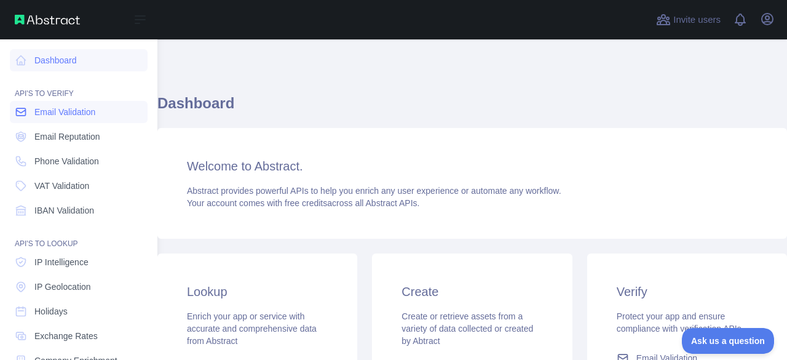
click at [54, 107] on span "Email Validation" at bounding box center [64, 112] width 61 height 12
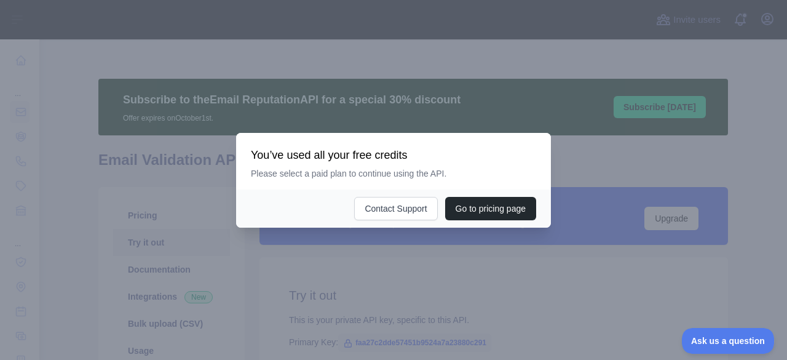
click at [403, 255] on div at bounding box center [393, 180] width 787 height 360
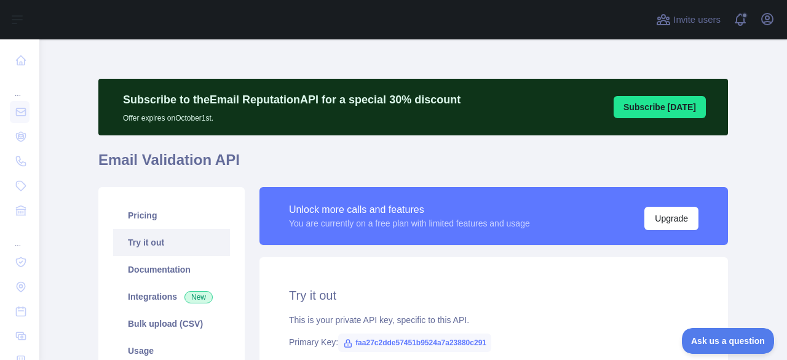
scroll to position [132, 0]
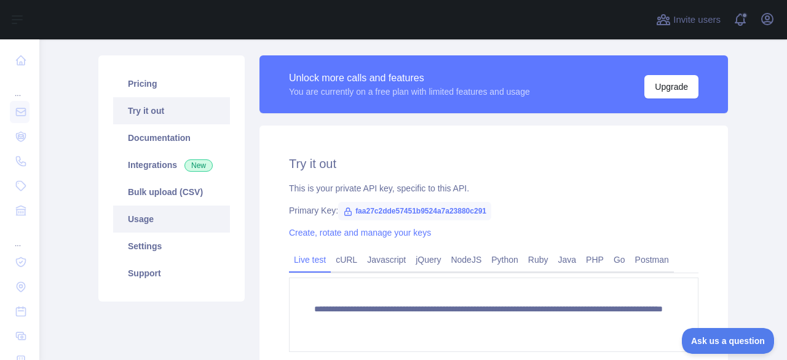
click at [165, 216] on link "Usage" at bounding box center [171, 218] width 117 height 27
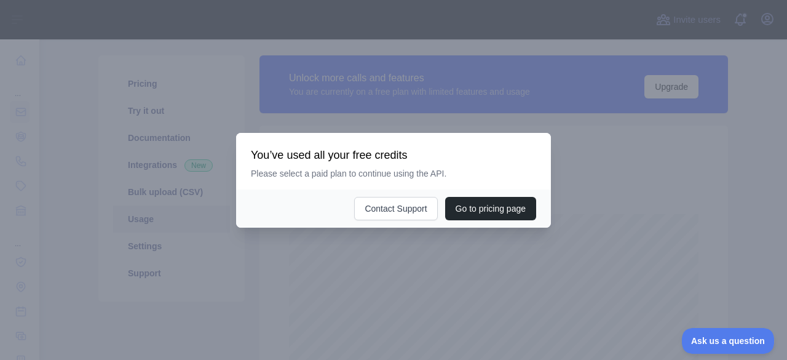
scroll to position [320, 738]
click at [390, 237] on div at bounding box center [393, 180] width 787 height 360
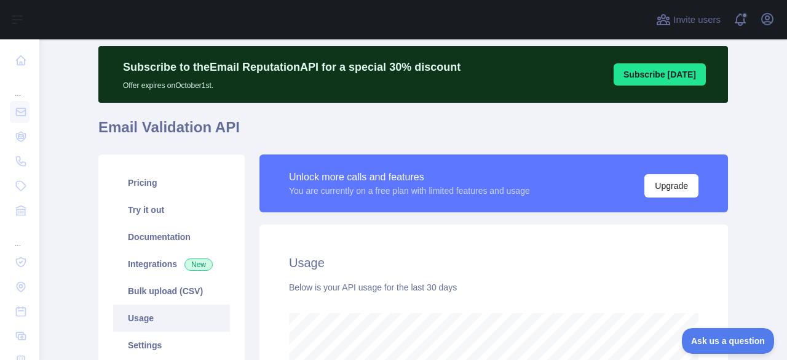
scroll to position [30, 0]
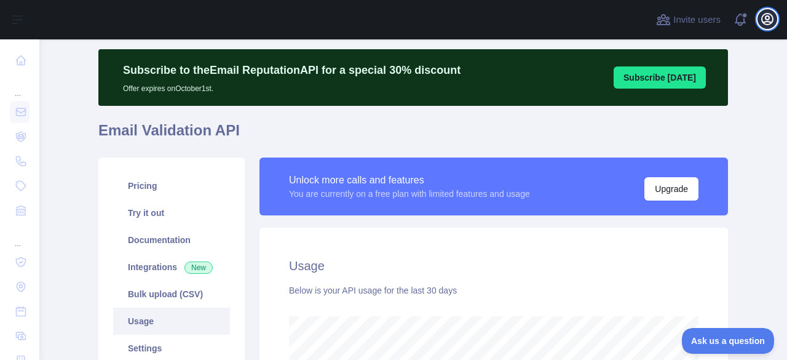
click at [767, 22] on icon "button" at bounding box center [767, 19] width 11 height 11
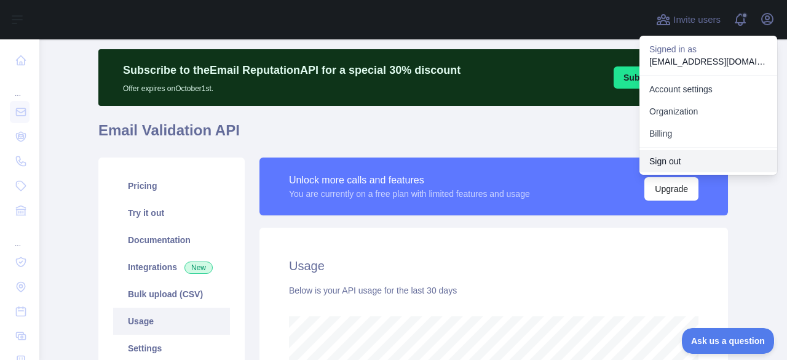
click at [695, 158] on button "Sign out" at bounding box center [708, 161] width 138 height 22
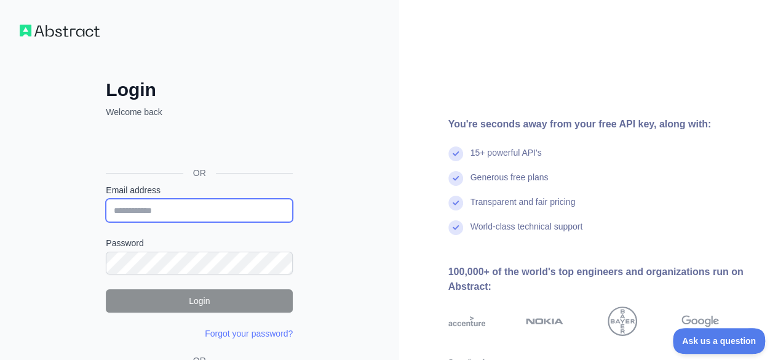
click at [204, 203] on input "Email address" at bounding box center [199, 210] width 187 height 23
paste input "**********"
type input "**********"
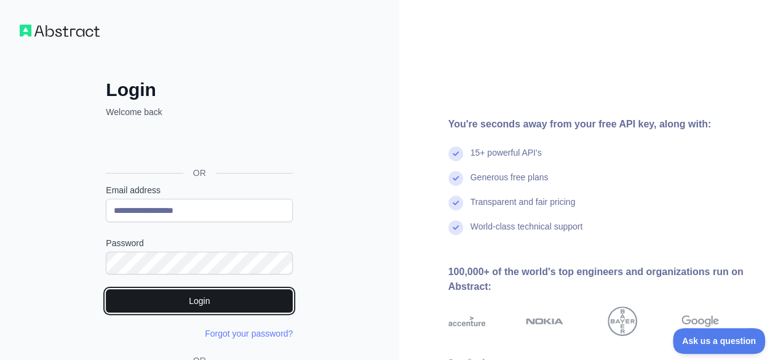
click at [211, 294] on button "Login" at bounding box center [199, 300] width 187 height 23
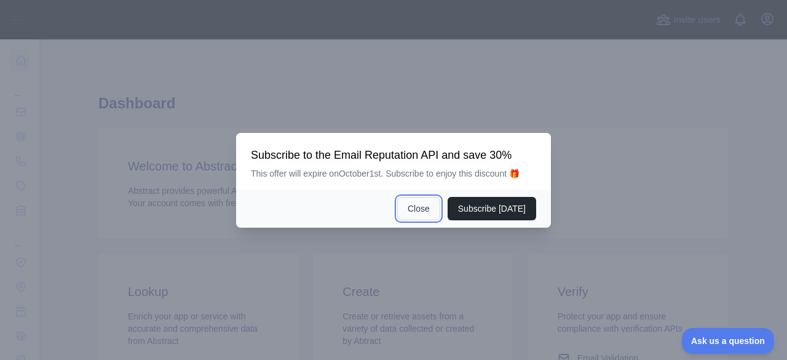
click at [440, 207] on button "Close" at bounding box center [418, 208] width 43 height 23
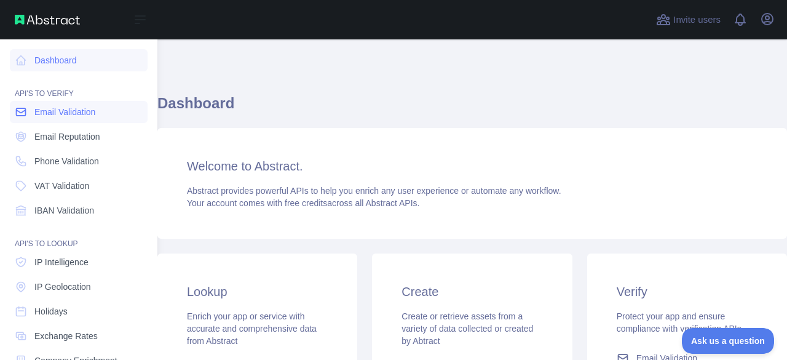
click at [54, 113] on span "Email Validation" at bounding box center [64, 112] width 61 height 12
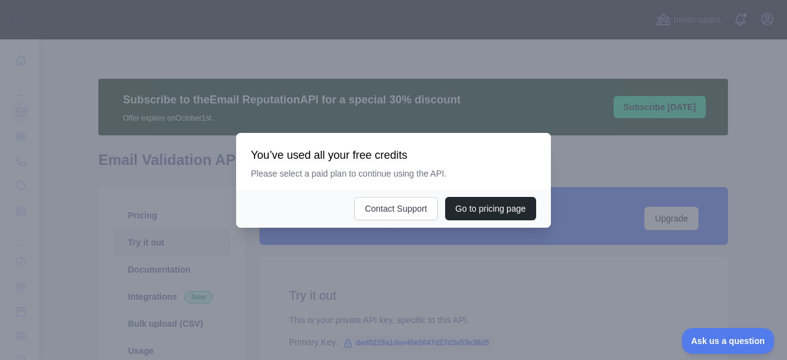
click at [352, 275] on div at bounding box center [393, 180] width 787 height 360
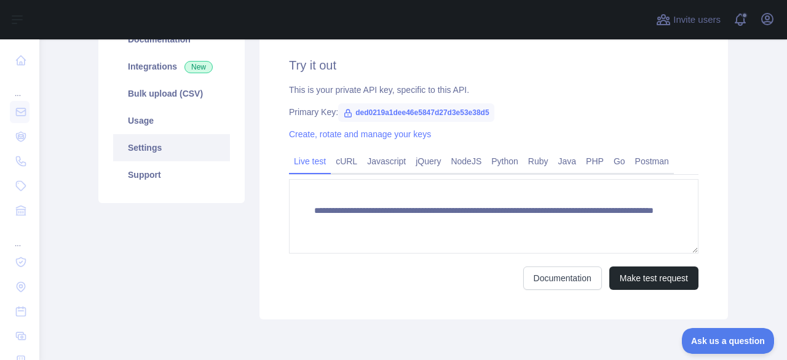
scroll to position [229, 0]
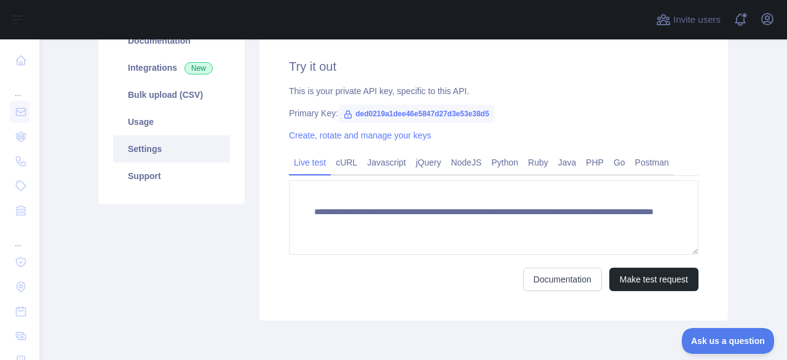
click at [178, 142] on link "Settings" at bounding box center [171, 148] width 117 height 27
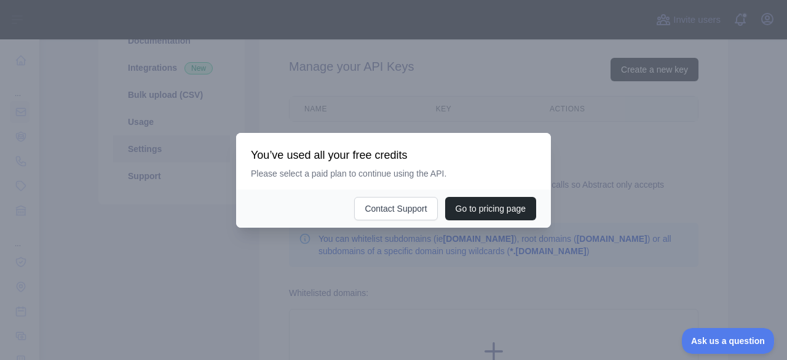
click at [171, 126] on div at bounding box center [393, 180] width 787 height 360
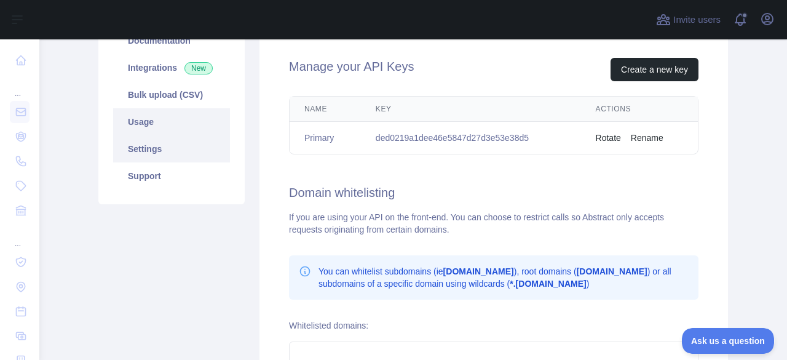
click at [163, 123] on link "Usage" at bounding box center [171, 121] width 117 height 27
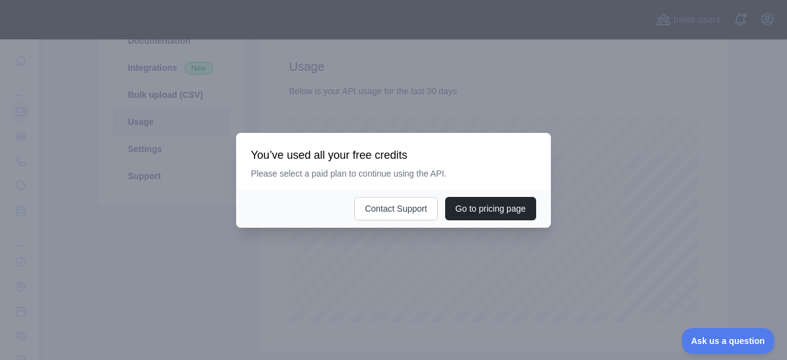
scroll to position [320, 738]
click at [398, 271] on div at bounding box center [393, 180] width 787 height 360
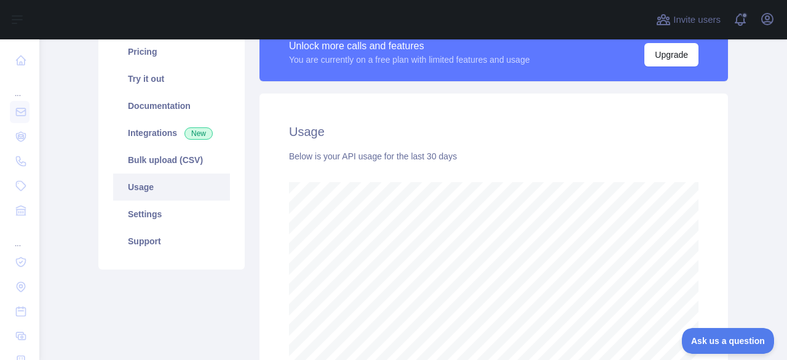
scroll to position [164, 0]
click at [770, 21] on icon "button" at bounding box center [767, 19] width 15 height 15
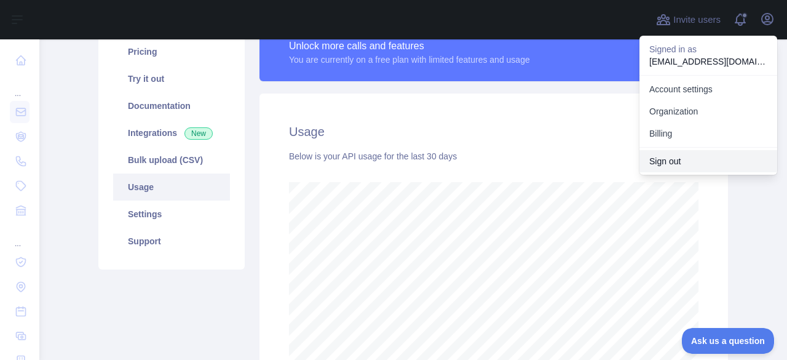
click at [663, 159] on button "Sign out" at bounding box center [708, 161] width 138 height 22
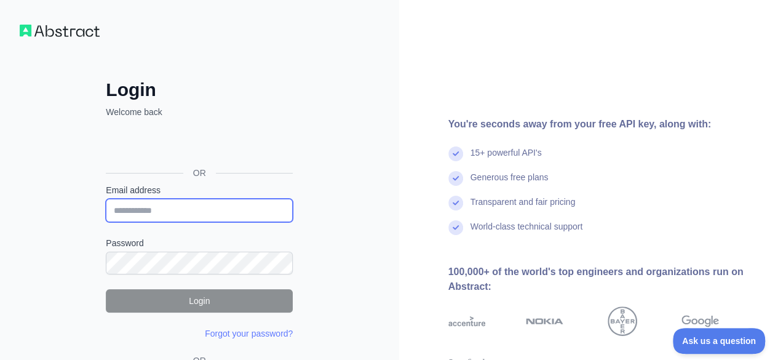
click at [188, 212] on input "Email address" at bounding box center [199, 210] width 187 height 23
paste input "**********"
type input "**********"
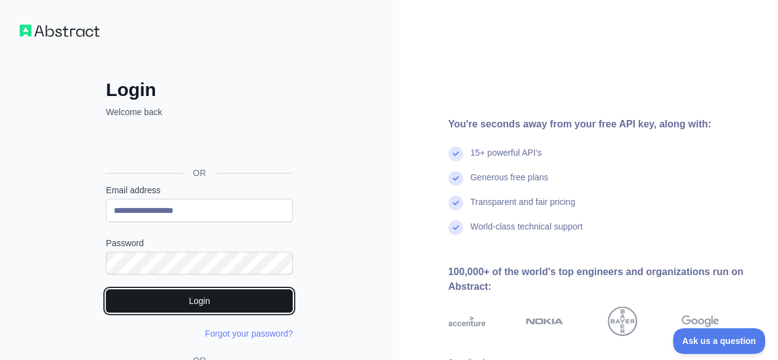
click at [215, 296] on button "Login" at bounding box center [199, 300] width 187 height 23
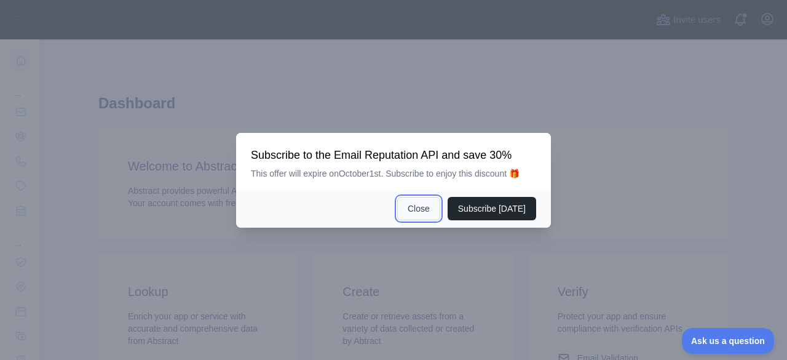
click at [427, 205] on button "Close" at bounding box center [418, 208] width 43 height 23
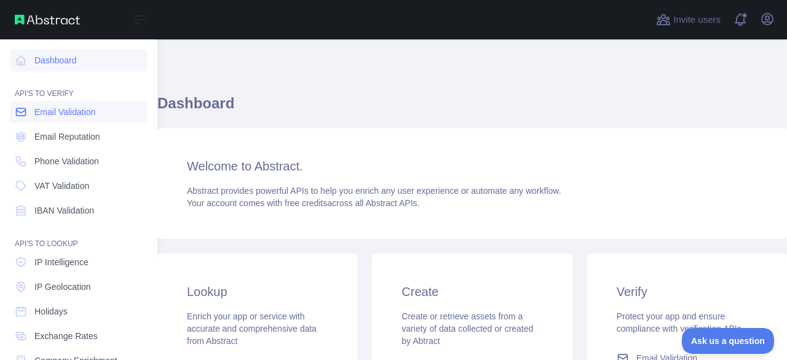
click at [49, 106] on span "Email Validation" at bounding box center [64, 112] width 61 height 12
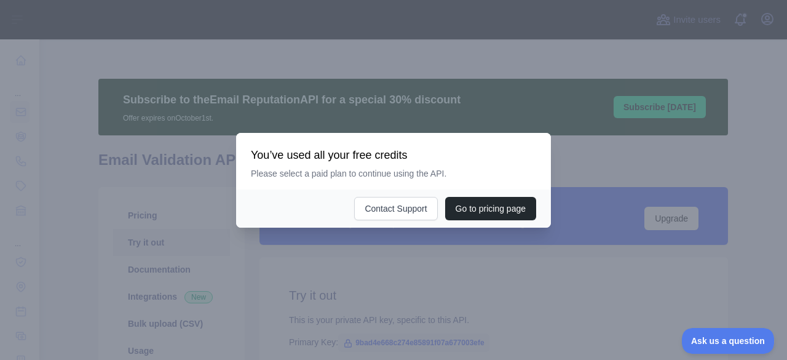
click at [138, 118] on div at bounding box center [393, 180] width 787 height 360
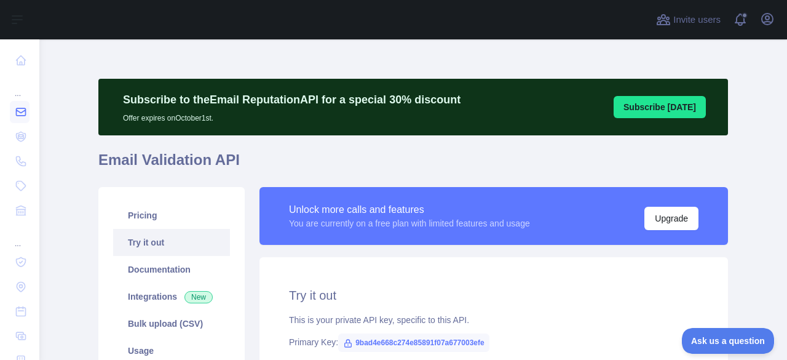
click at [14, 113] on link at bounding box center [20, 112] width 20 height 22
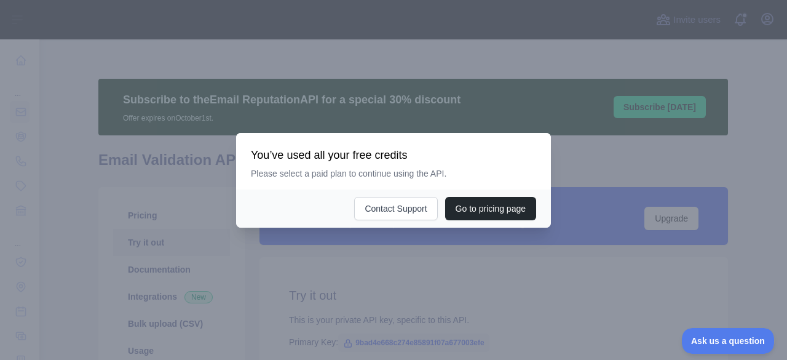
click at [229, 100] on div at bounding box center [393, 180] width 787 height 360
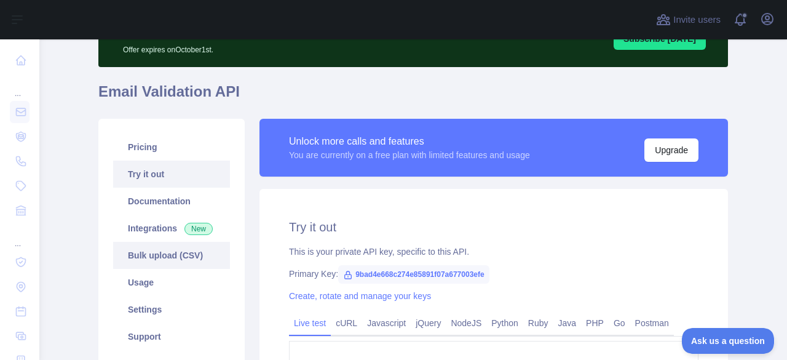
scroll to position [69, 0]
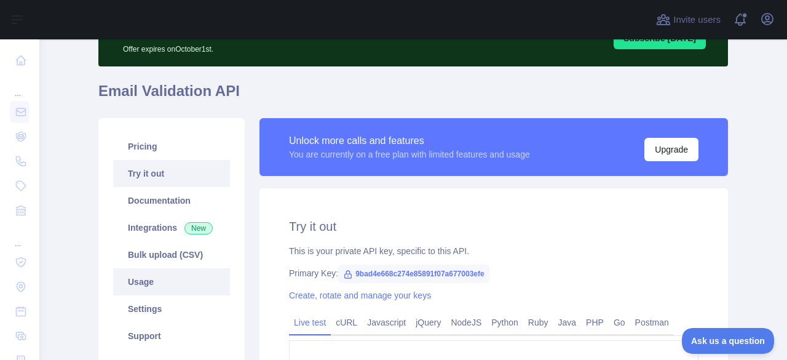
click at [139, 283] on link "Usage" at bounding box center [171, 281] width 117 height 27
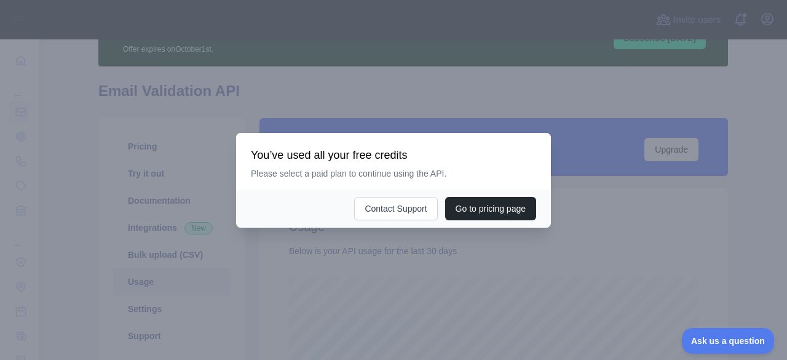
scroll to position [320, 738]
click at [315, 264] on div at bounding box center [393, 180] width 787 height 360
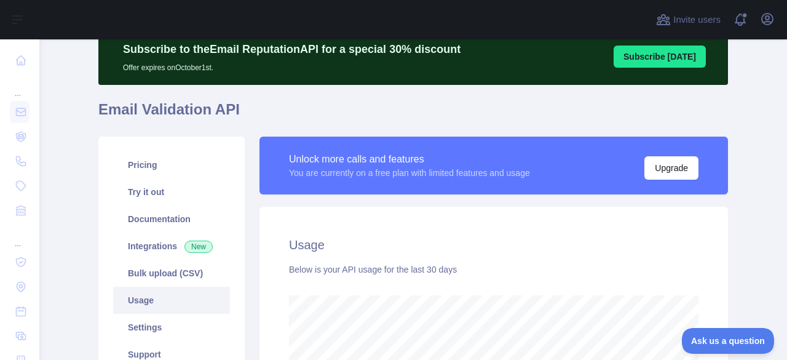
scroll to position [51, 0]
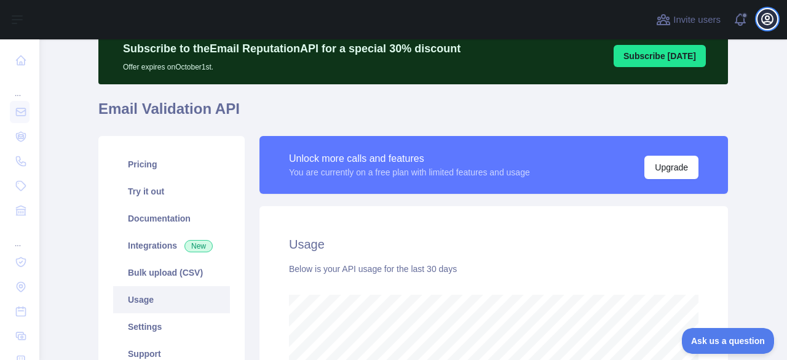
click at [759, 21] on button "Open user menu" at bounding box center [767, 19] width 20 height 20
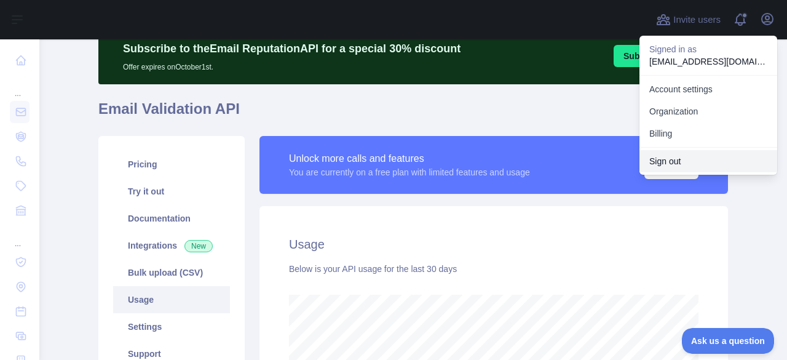
click at [664, 164] on button "Sign out" at bounding box center [708, 161] width 138 height 22
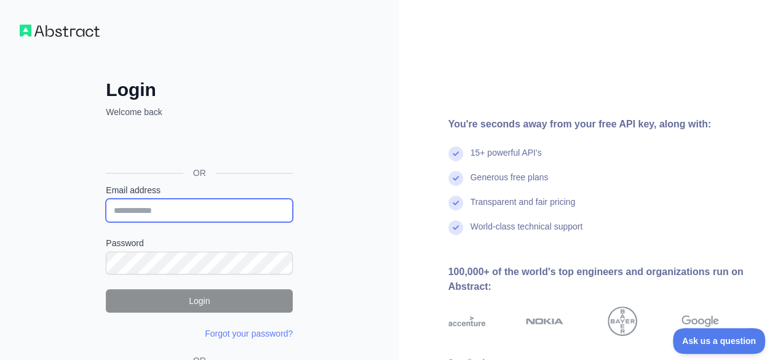
click at [148, 211] on input "Email address" at bounding box center [199, 210] width 187 height 23
paste input "**********"
type input "**********"
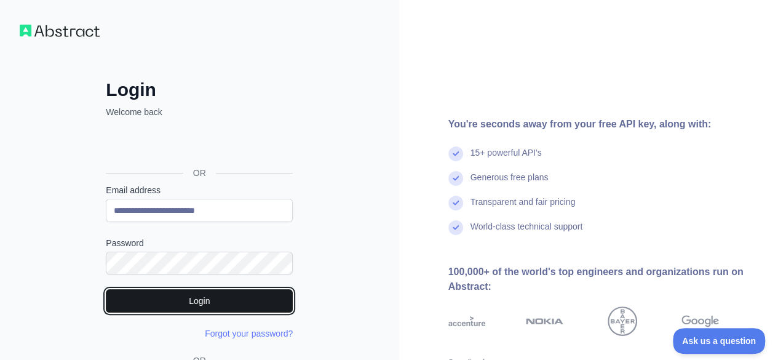
click at [219, 296] on button "Login" at bounding box center [199, 300] width 187 height 23
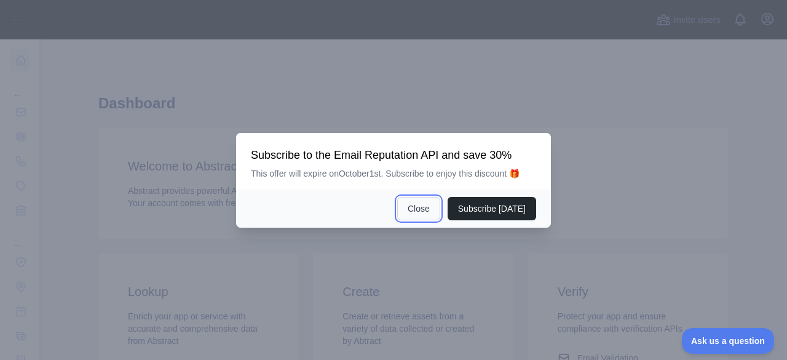
click at [428, 210] on button "Close" at bounding box center [418, 208] width 43 height 23
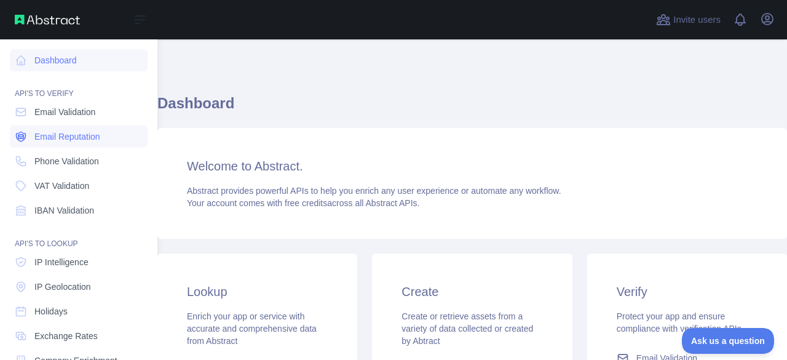
click at [49, 128] on link "Email Reputation" at bounding box center [79, 136] width 138 height 22
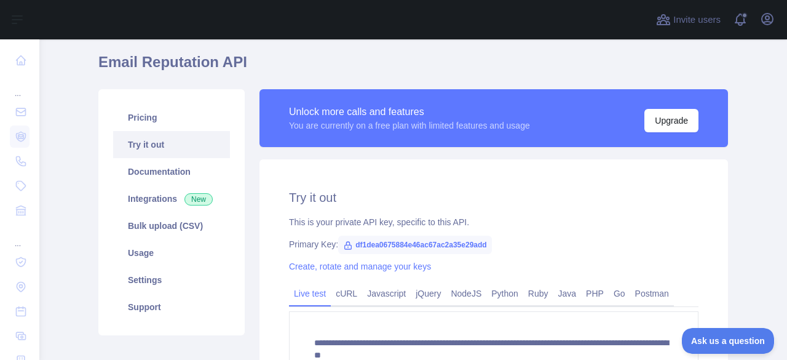
scroll to position [98, 0]
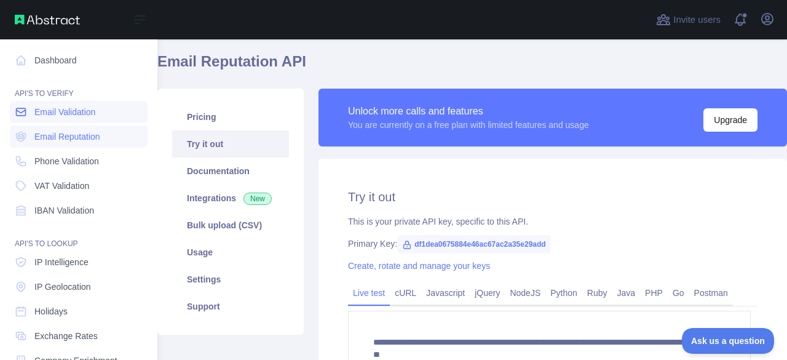
click at [41, 106] on span "Email Validation" at bounding box center [64, 112] width 61 height 12
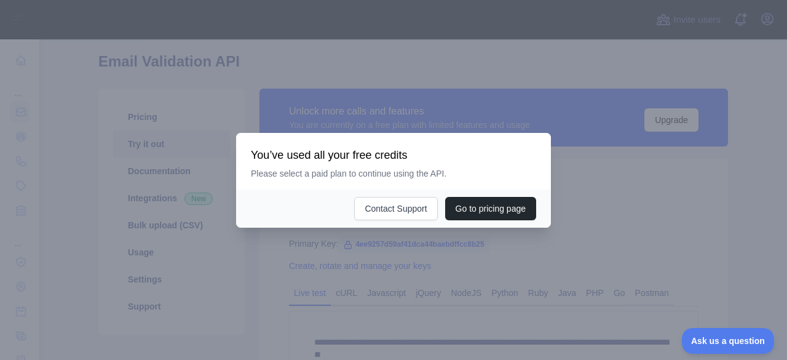
click at [403, 263] on div at bounding box center [393, 180] width 787 height 360
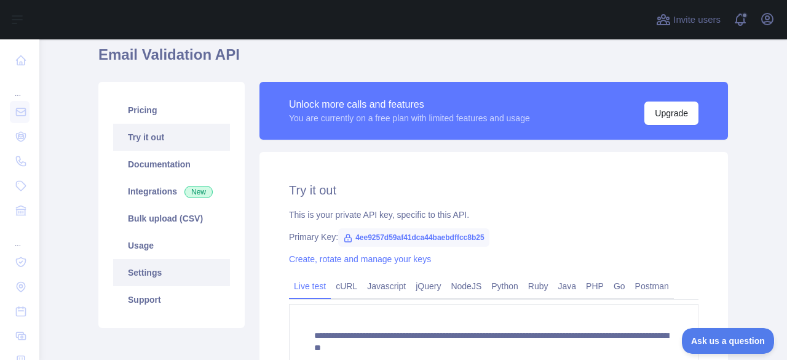
scroll to position [106, 0]
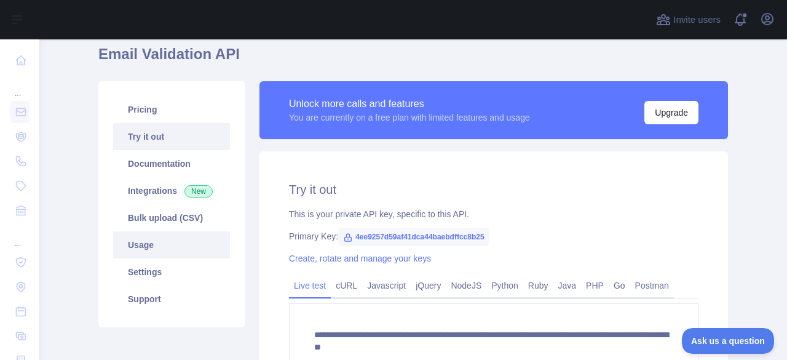
click at [146, 248] on link "Usage" at bounding box center [171, 244] width 117 height 27
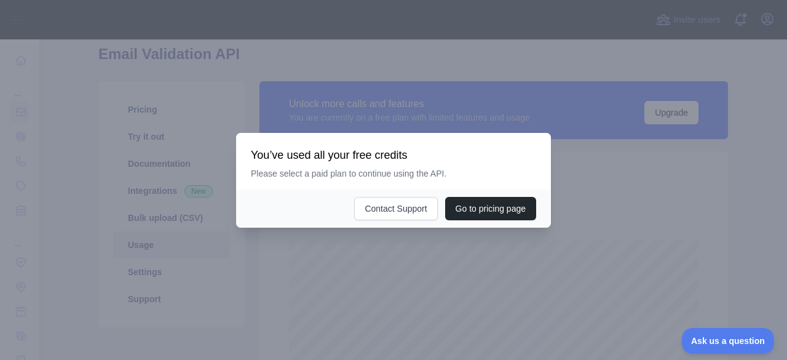
scroll to position [320, 738]
click at [360, 261] on div at bounding box center [393, 180] width 787 height 360
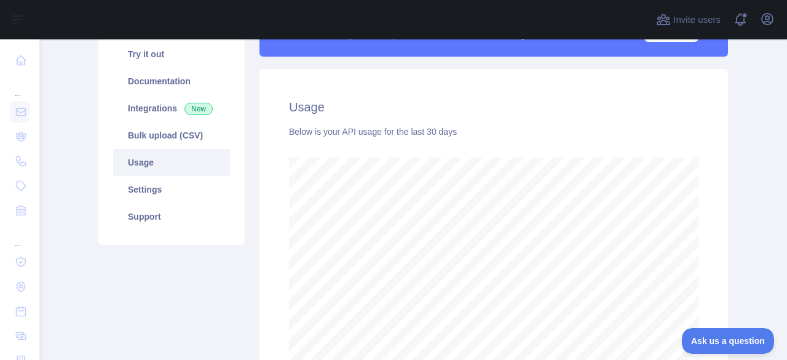
scroll to position [149, 0]
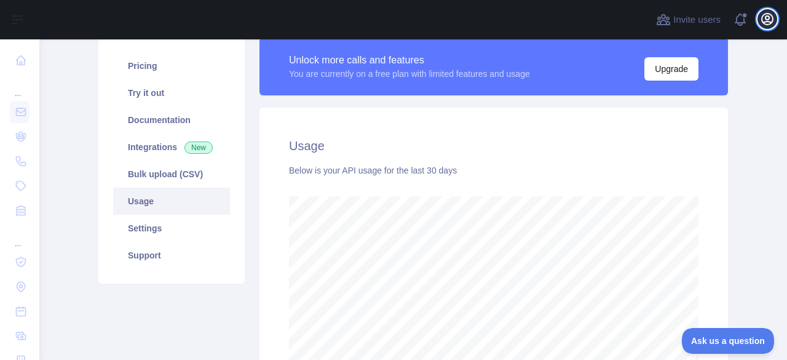
click at [762, 12] on icon "button" at bounding box center [767, 19] width 15 height 15
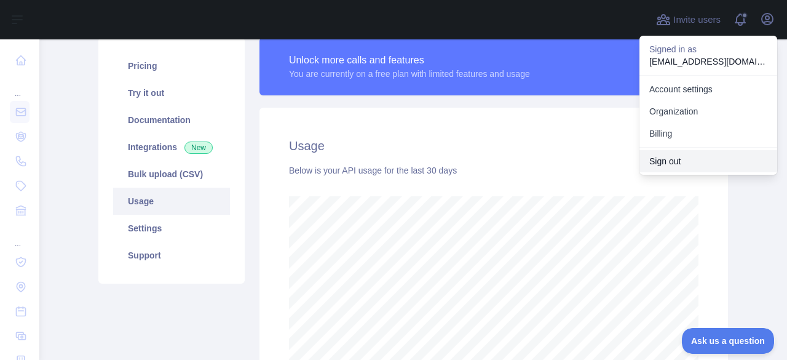
click at [654, 153] on button "Sign out" at bounding box center [708, 161] width 138 height 22
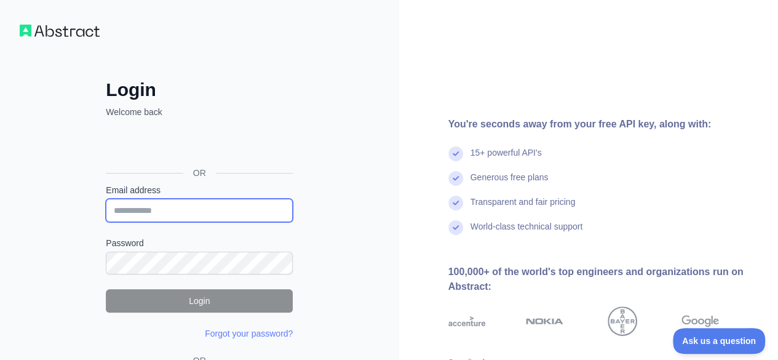
click at [209, 208] on input "Email address" at bounding box center [199, 210] width 187 height 23
paste input "**********"
type input "**********"
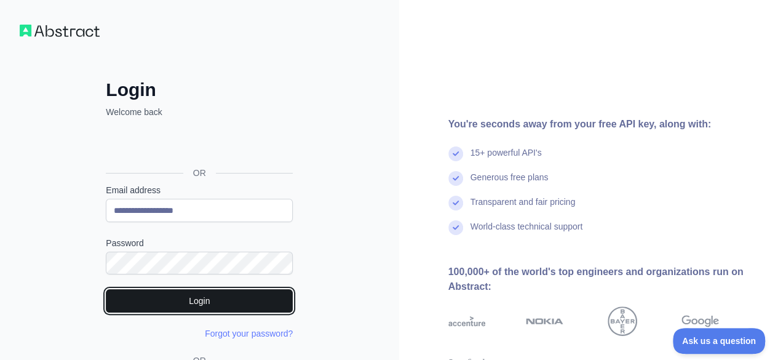
click at [200, 303] on button "Login" at bounding box center [199, 300] width 187 height 23
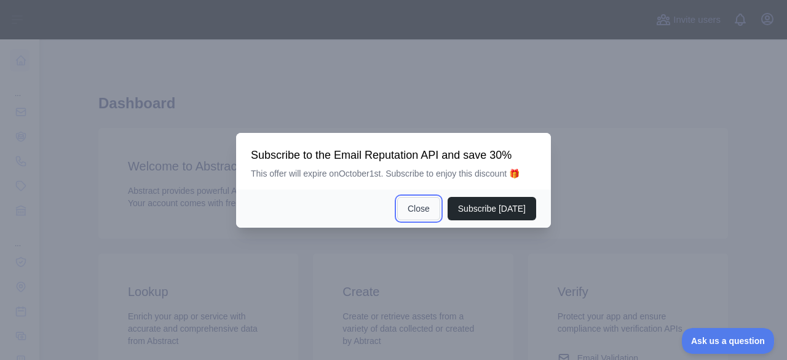
click at [416, 204] on button "Close" at bounding box center [418, 208] width 43 height 23
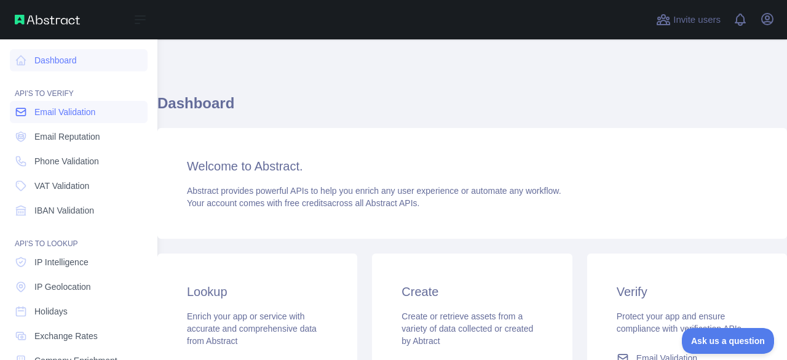
click at [59, 112] on span "Email Validation" at bounding box center [64, 112] width 61 height 12
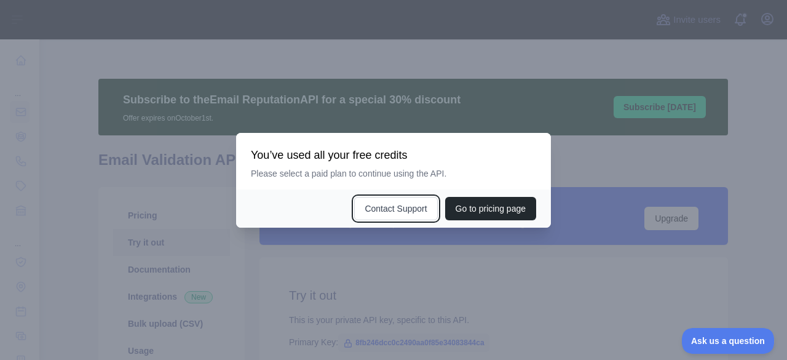
drag, startPoint x: 390, startPoint y: 215, endPoint x: 397, endPoint y: 285, distance: 70.5
click at [397, 285] on div "​ You’ve used all your free credits Please select a paid plan to continue using…" at bounding box center [393, 180] width 787 height 360
click at [397, 285] on div at bounding box center [393, 180] width 787 height 360
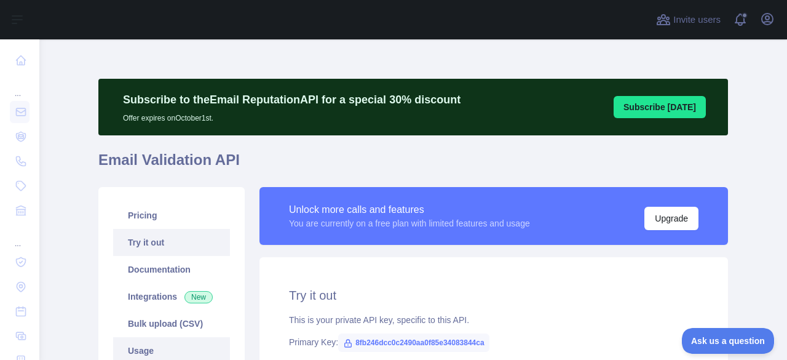
click at [135, 345] on link "Usage" at bounding box center [171, 350] width 117 height 27
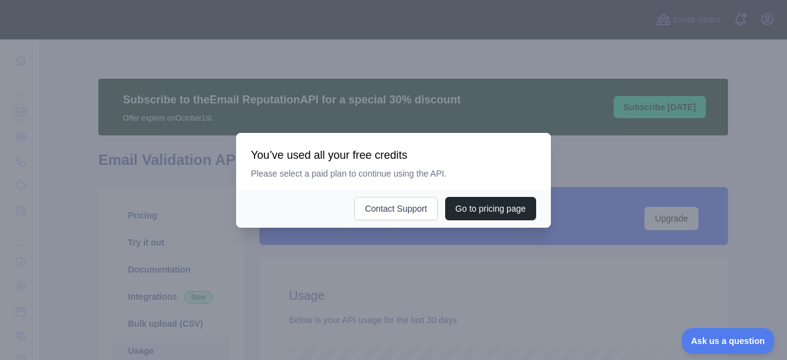
scroll to position [320, 738]
click at [366, 298] on div at bounding box center [393, 180] width 787 height 360
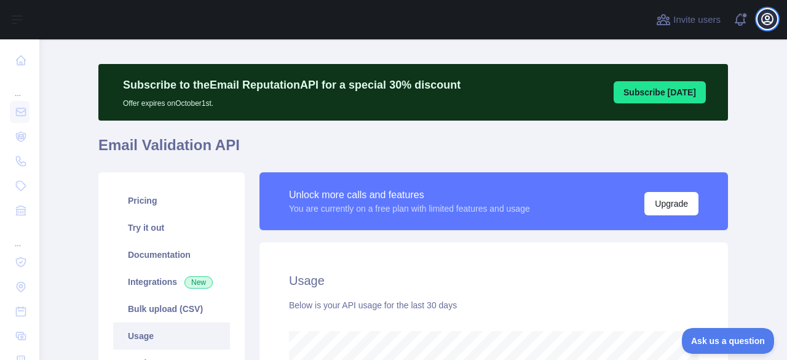
click at [764, 17] on icon "button" at bounding box center [767, 19] width 15 height 15
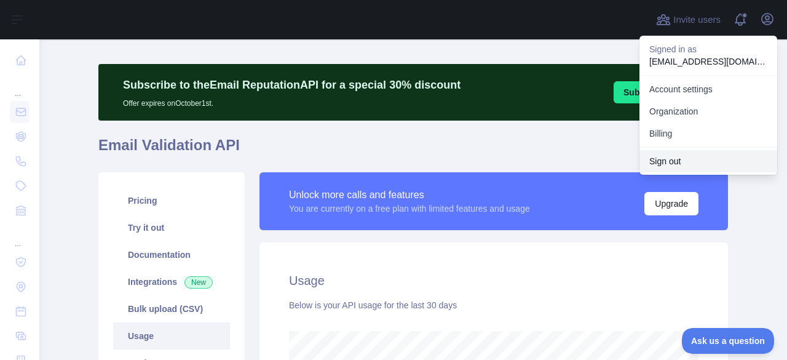
click at [675, 157] on button "Sign out" at bounding box center [708, 161] width 138 height 22
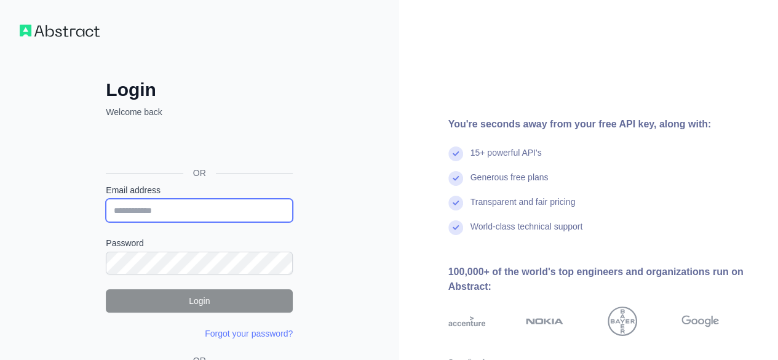
drag, startPoint x: 183, startPoint y: 211, endPoint x: 176, endPoint y: 221, distance: 11.9
click at [178, 218] on input "Email address" at bounding box center [199, 210] width 187 height 23
paste input "**********"
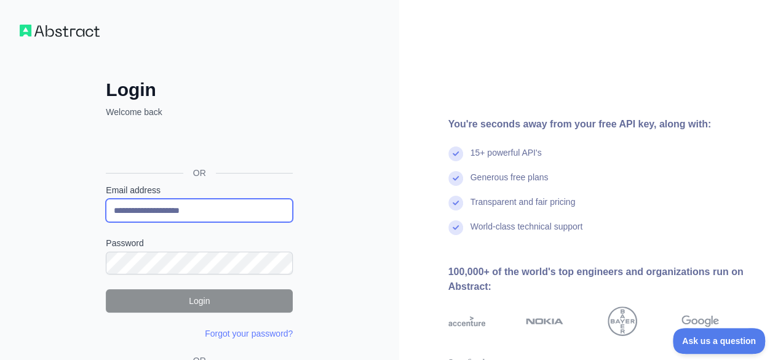
type input "**********"
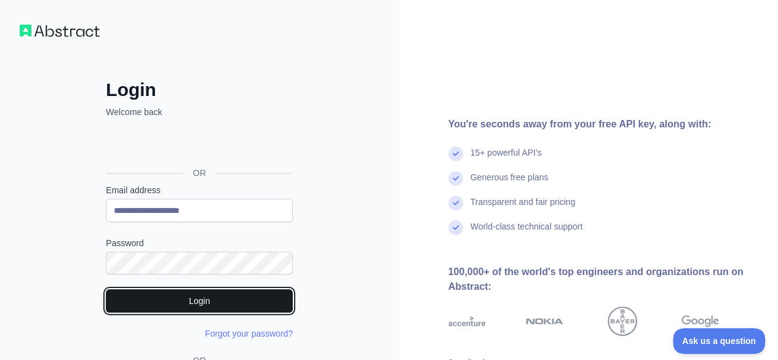
click at [209, 293] on button "Login" at bounding box center [199, 300] width 187 height 23
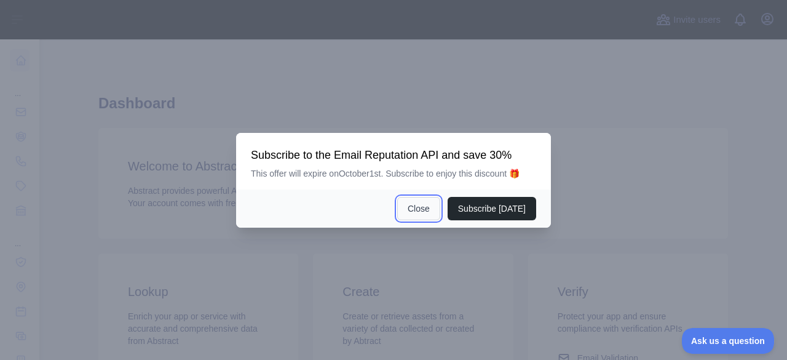
click at [418, 211] on button "Close" at bounding box center [418, 208] width 43 height 23
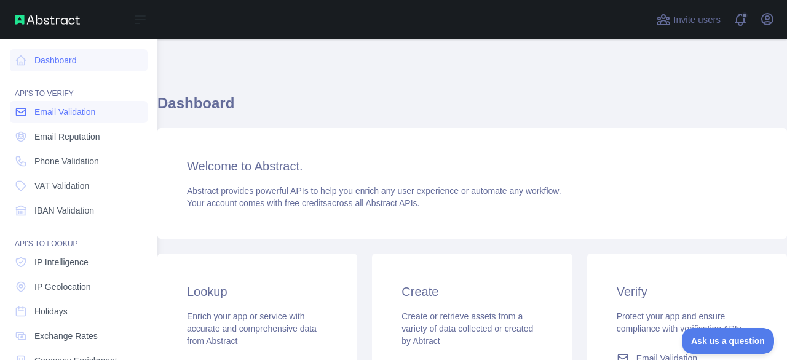
click at [41, 108] on span "Email Validation" at bounding box center [64, 112] width 61 height 12
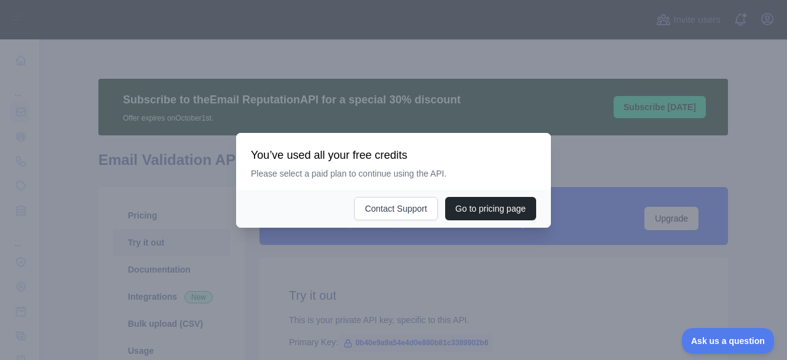
click at [414, 261] on div at bounding box center [393, 180] width 787 height 360
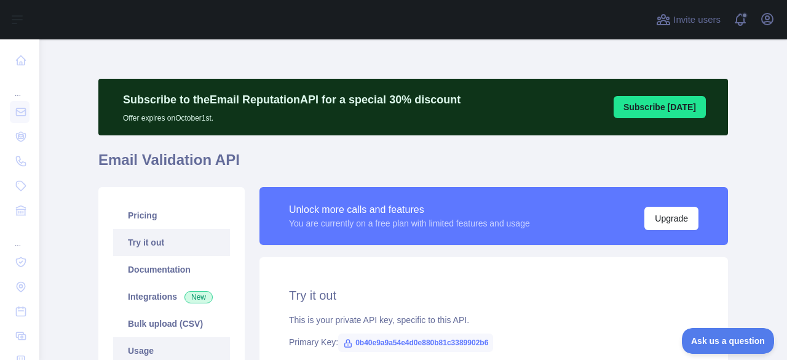
click at [149, 350] on link "Usage" at bounding box center [171, 350] width 117 height 27
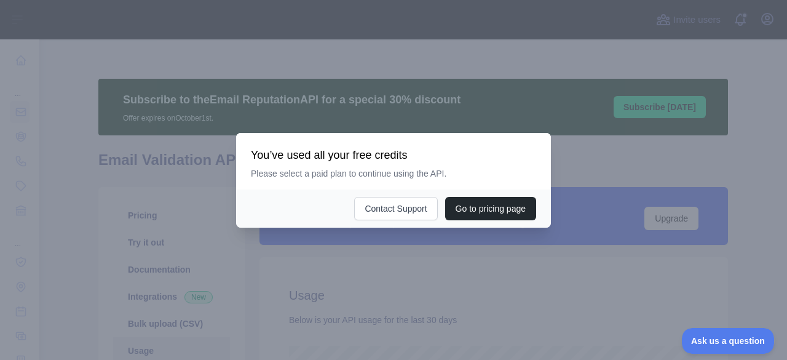
scroll to position [320, 738]
click at [375, 274] on div at bounding box center [393, 180] width 787 height 360
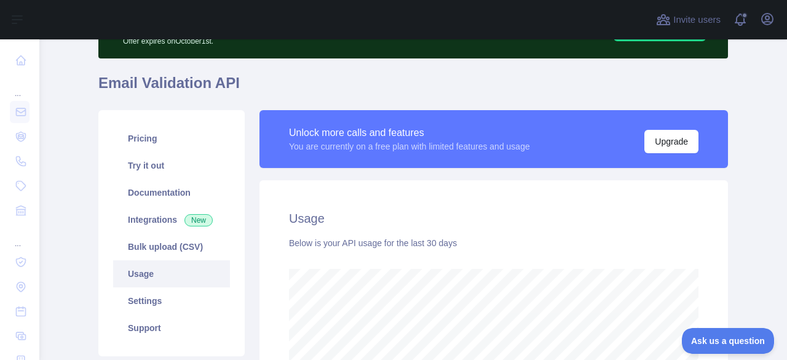
scroll to position [0, 0]
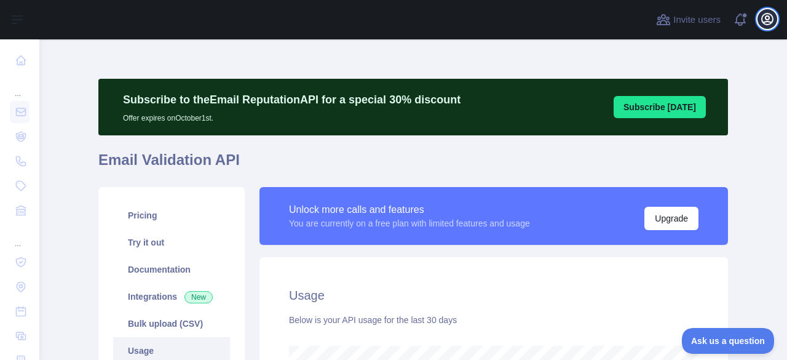
click at [770, 12] on icon "button" at bounding box center [767, 19] width 15 height 15
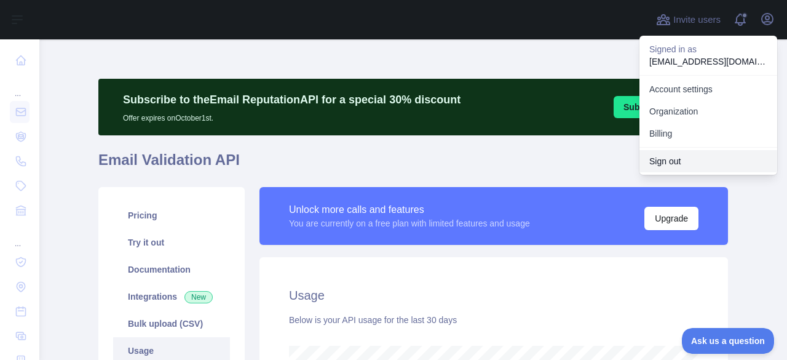
click at [660, 159] on button "Sign out" at bounding box center [708, 161] width 138 height 22
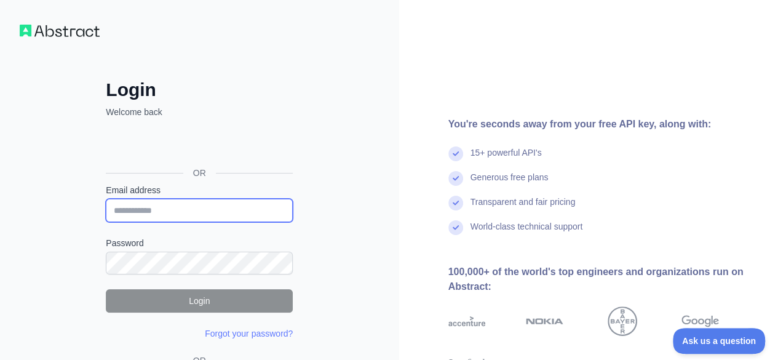
click at [181, 200] on input "Email address" at bounding box center [199, 210] width 187 height 23
paste input "**********"
type input "**********"
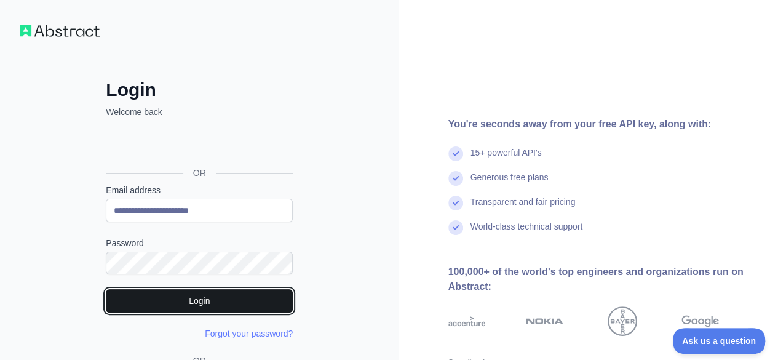
click at [220, 298] on button "Login" at bounding box center [199, 300] width 187 height 23
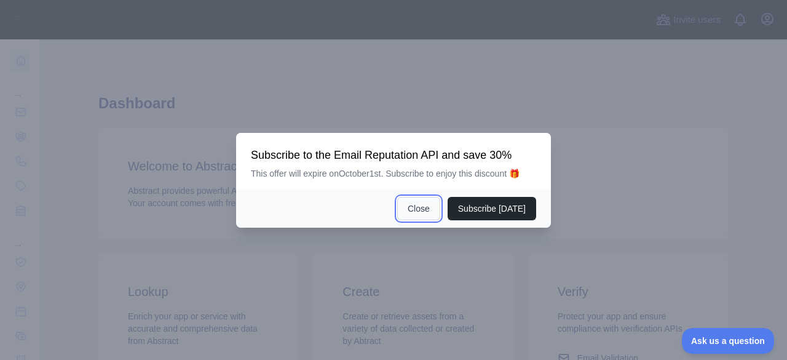
click at [411, 203] on button "Close" at bounding box center [418, 208] width 43 height 23
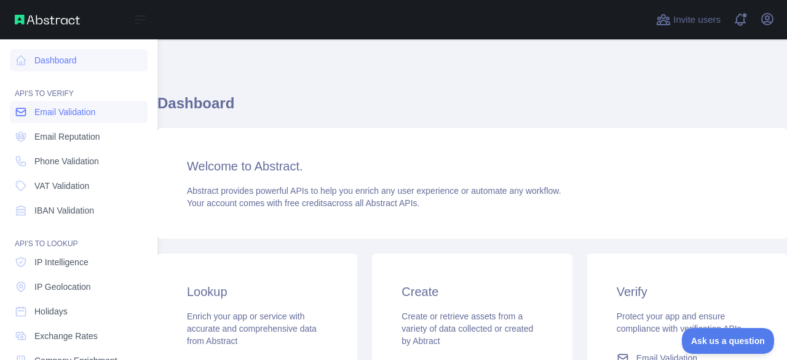
click at [60, 109] on span "Email Validation" at bounding box center [64, 112] width 61 height 12
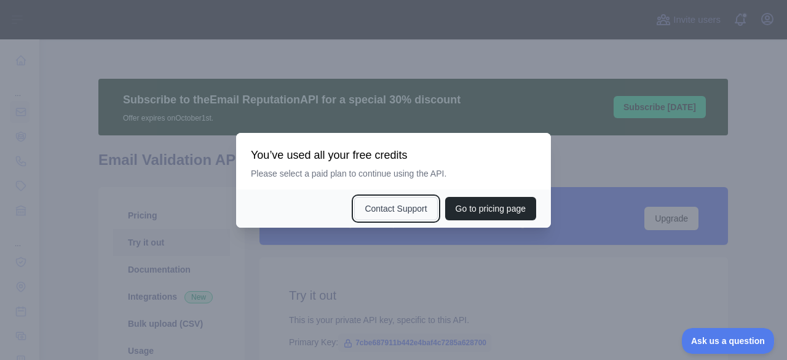
click at [374, 205] on button "Contact Support" at bounding box center [395, 208] width 83 height 23
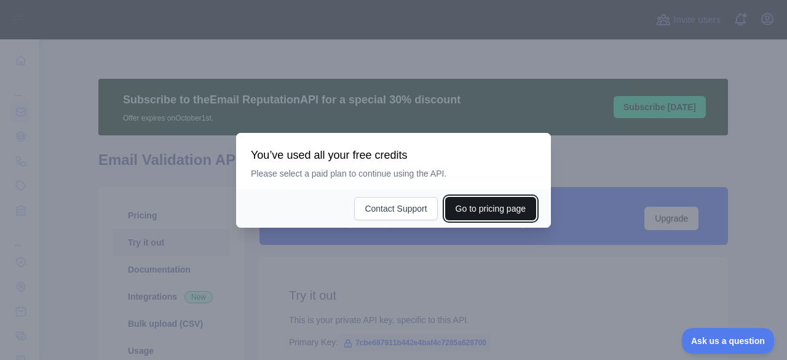
click at [523, 205] on button "Go to pricing page" at bounding box center [490, 208] width 91 height 23
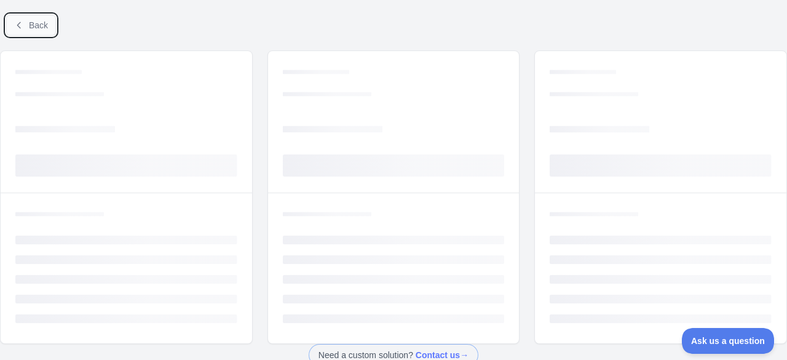
click at [16, 26] on icon at bounding box center [19, 25] width 10 height 10
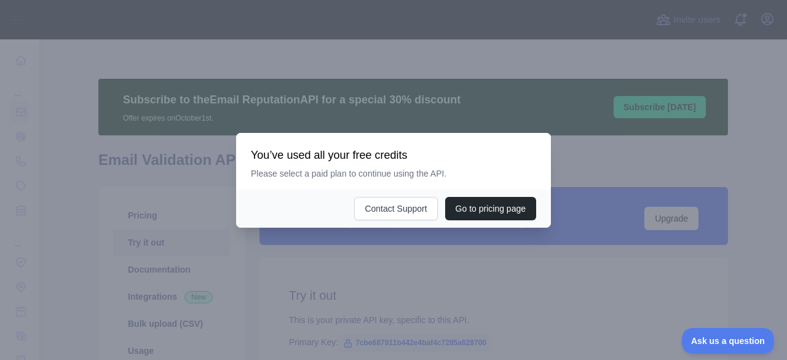
click at [349, 243] on div at bounding box center [393, 180] width 787 height 360
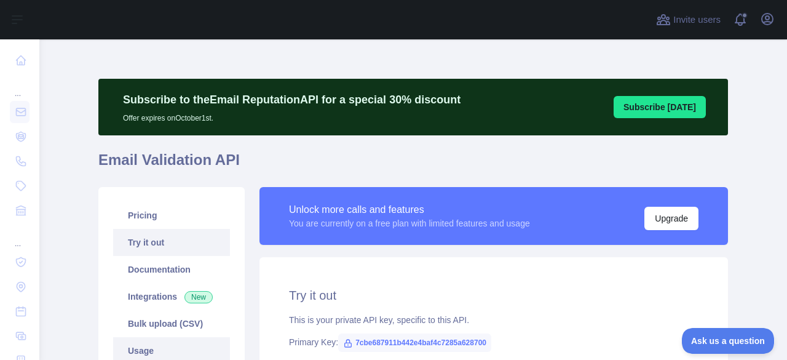
click at [149, 346] on link "Usage" at bounding box center [171, 350] width 117 height 27
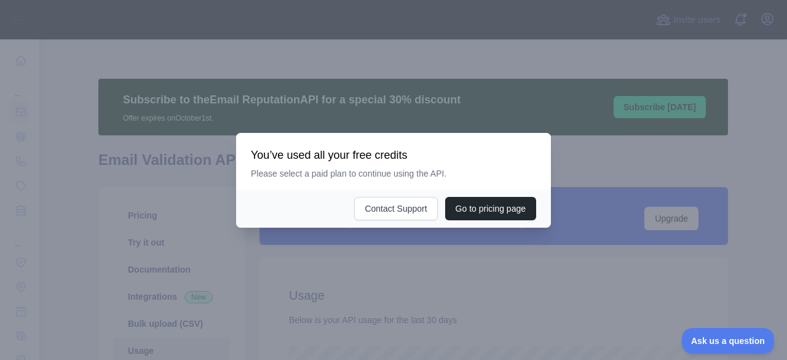
scroll to position [320, 738]
click at [400, 288] on div at bounding box center [393, 180] width 787 height 360
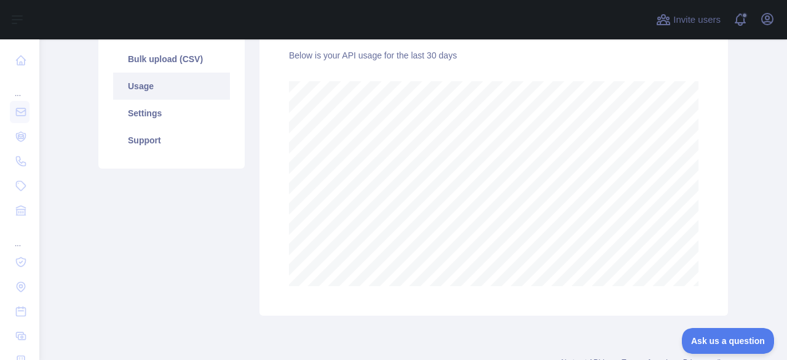
scroll to position [265, 0]
click at [773, 18] on icon "button" at bounding box center [767, 19] width 11 height 11
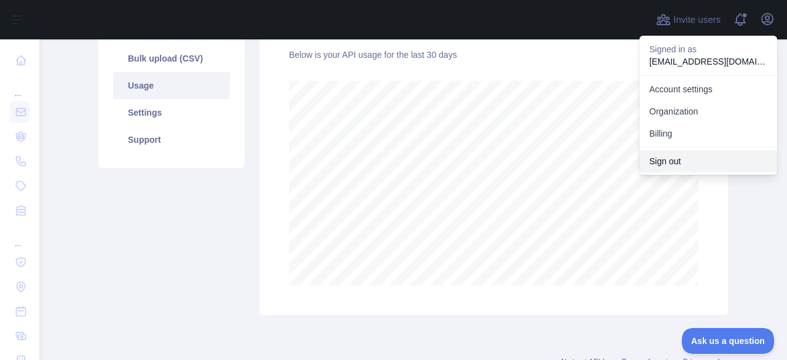
click at [666, 158] on button "Sign out" at bounding box center [708, 161] width 138 height 22
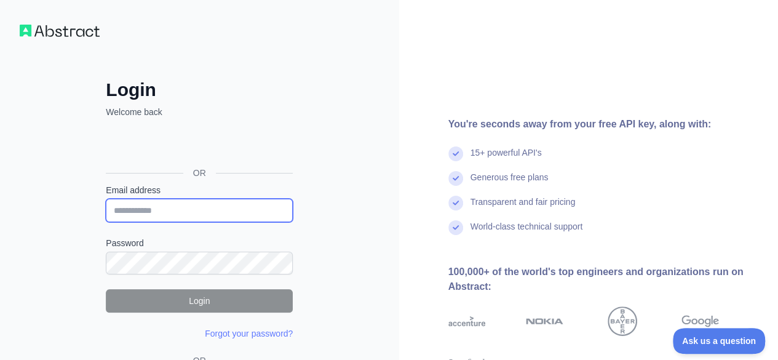
click at [199, 205] on input "Email address" at bounding box center [199, 210] width 187 height 23
paste input "**********"
type input "**********"
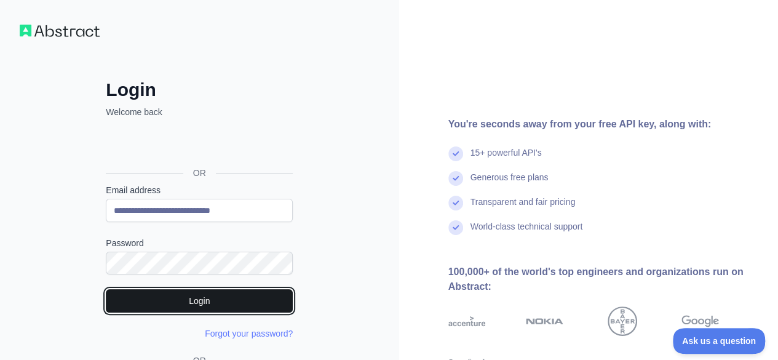
click at [234, 304] on button "Login" at bounding box center [199, 300] width 187 height 23
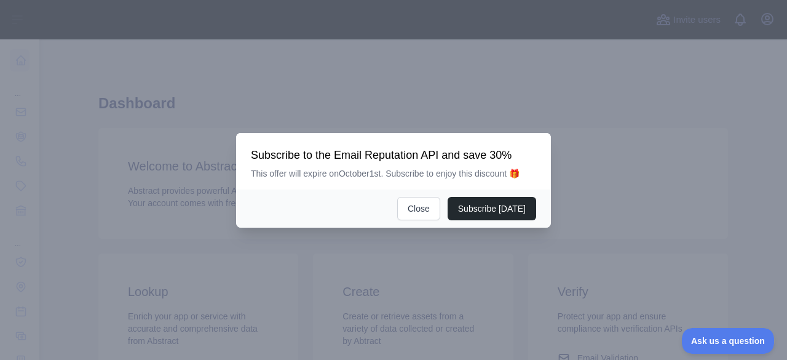
click at [98, 141] on div at bounding box center [393, 180] width 787 height 360
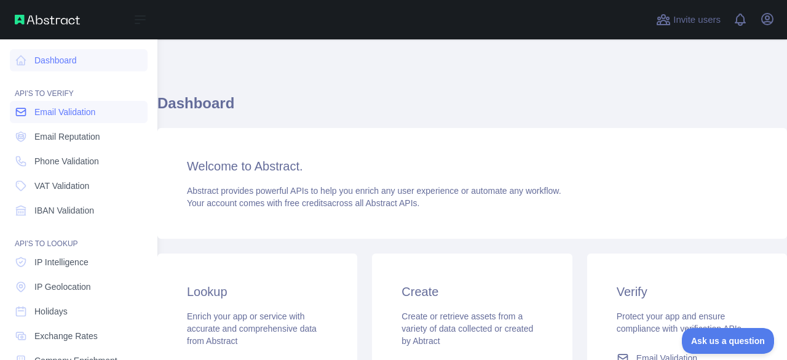
click at [37, 116] on span "Email Validation" at bounding box center [64, 112] width 61 height 12
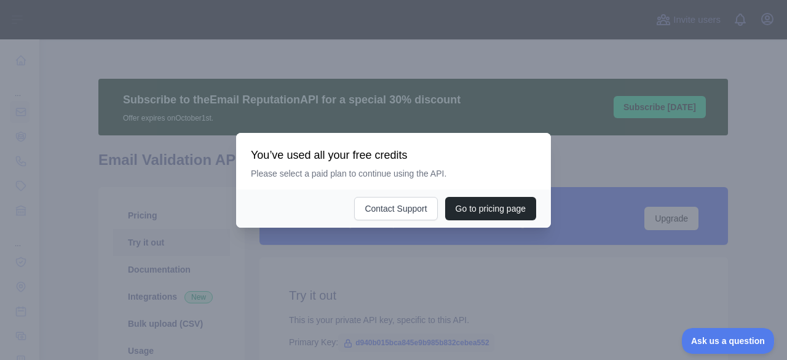
click at [173, 235] on div at bounding box center [393, 180] width 787 height 360
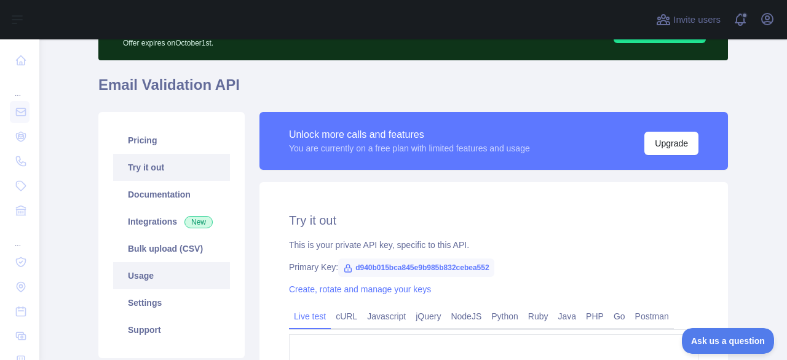
scroll to position [76, 0]
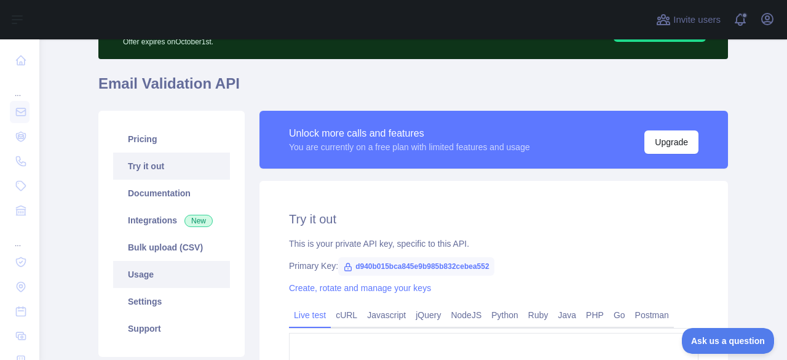
click at [167, 269] on link "Usage" at bounding box center [171, 274] width 117 height 27
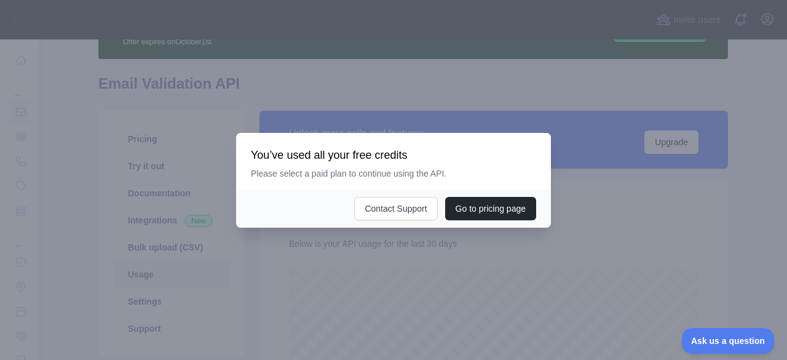
scroll to position [320, 738]
click at [369, 266] on div at bounding box center [393, 180] width 787 height 360
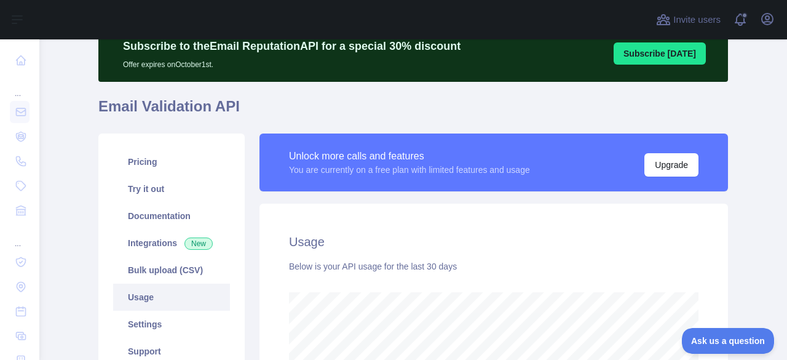
scroll to position [49, 0]
